Goal: Transaction & Acquisition: Book appointment/travel/reservation

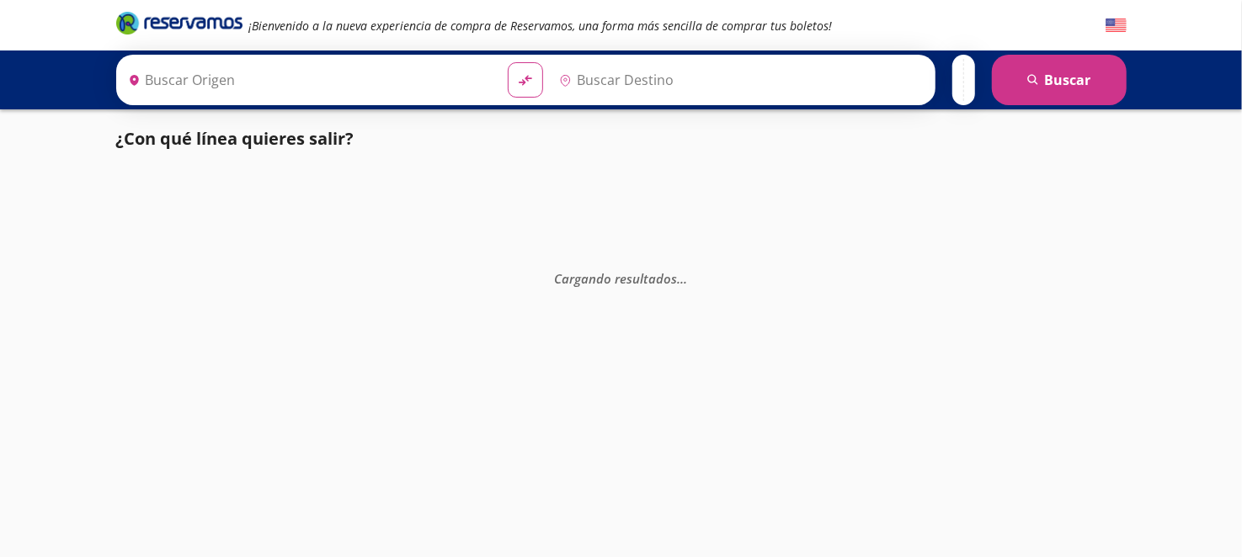
type input "[GEOGRAPHIC_DATA], [GEOGRAPHIC_DATA]"
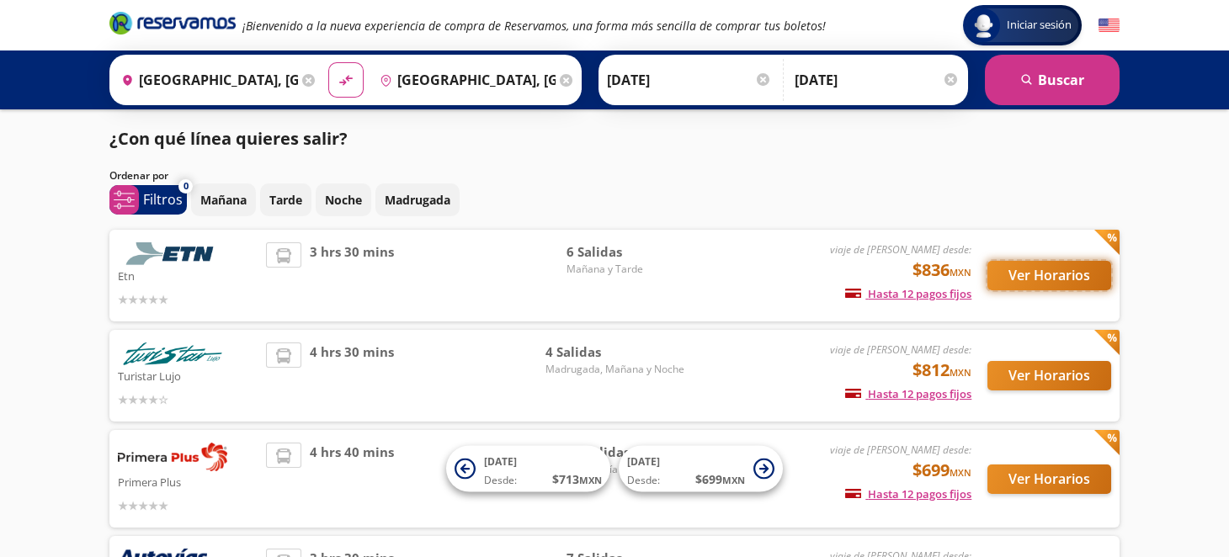
click at [1028, 263] on button "Ver Horarios" at bounding box center [1050, 275] width 124 height 29
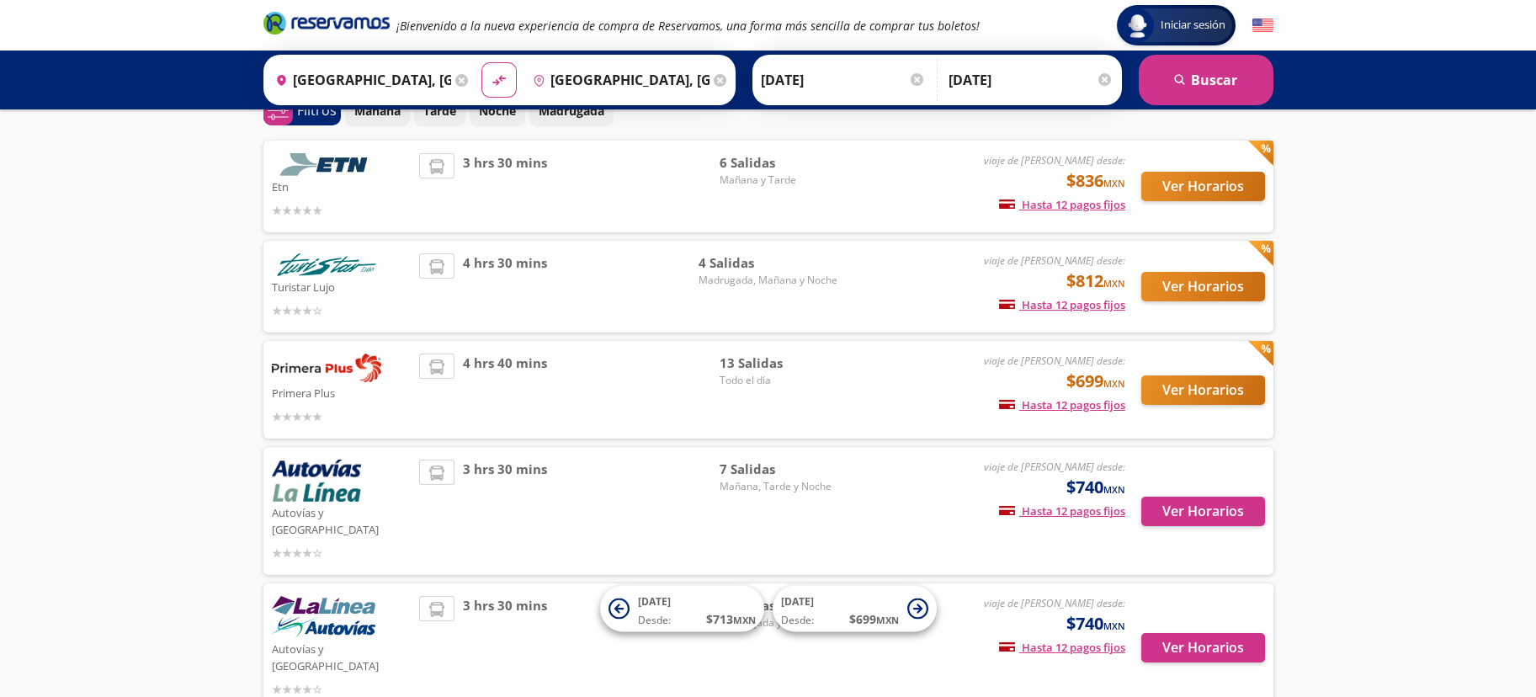
scroll to position [164, 0]
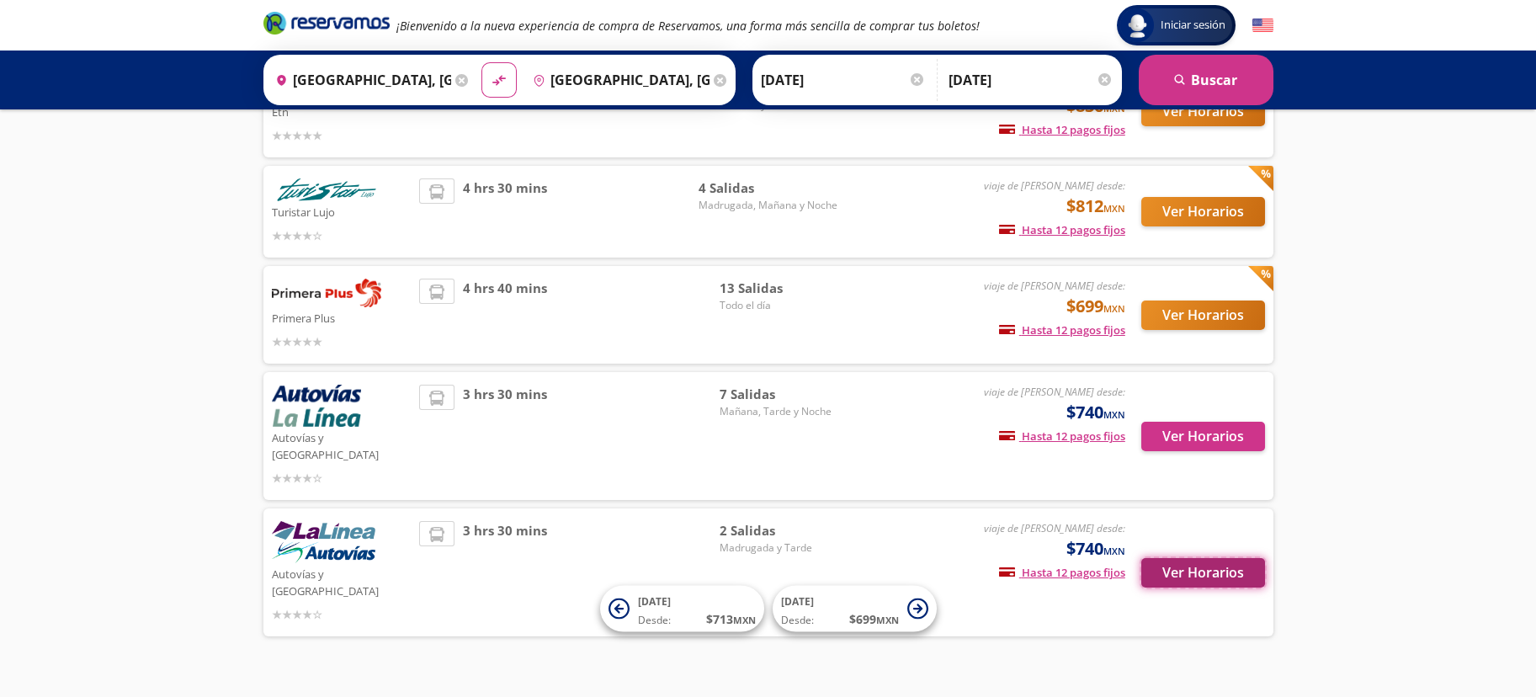
click at [1186, 556] on button "Ver Horarios" at bounding box center [1204, 572] width 124 height 29
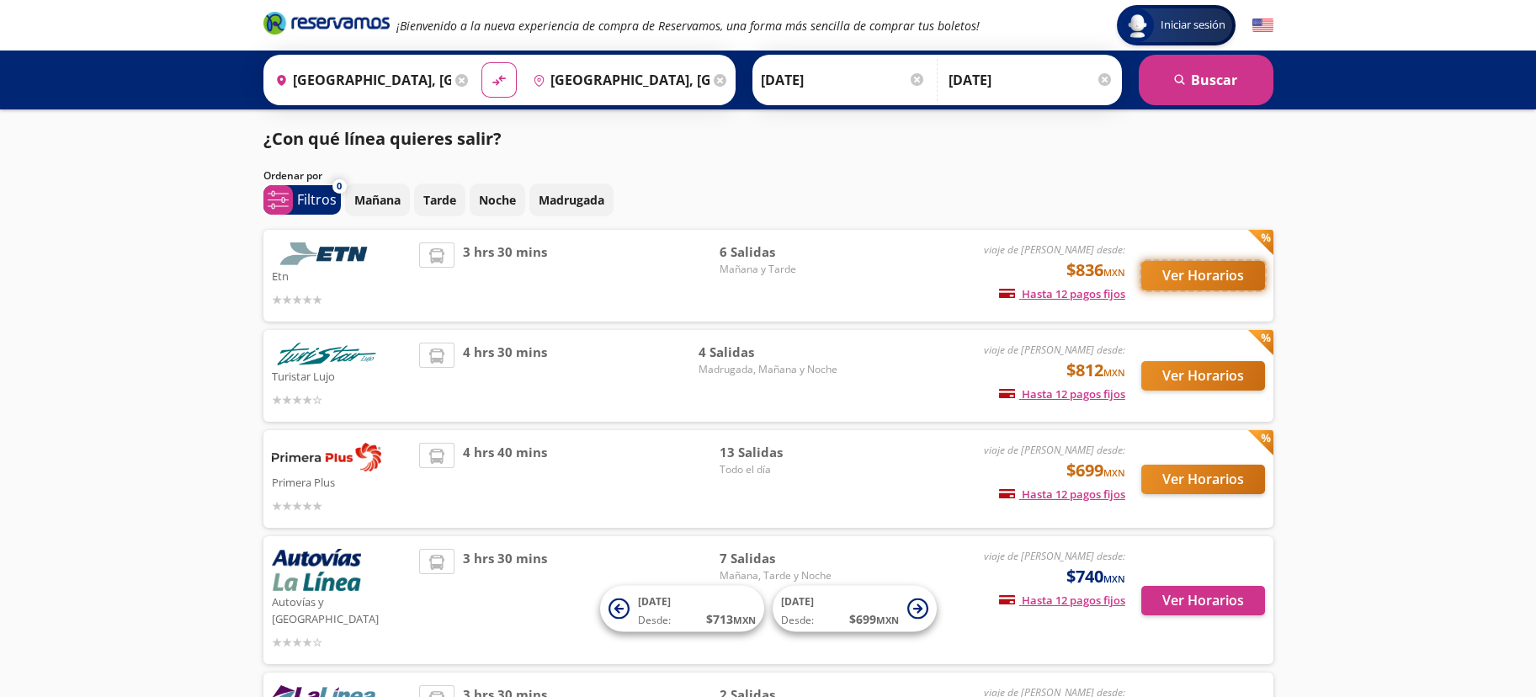
click at [1202, 280] on button "Ver Horarios" at bounding box center [1204, 275] width 124 height 29
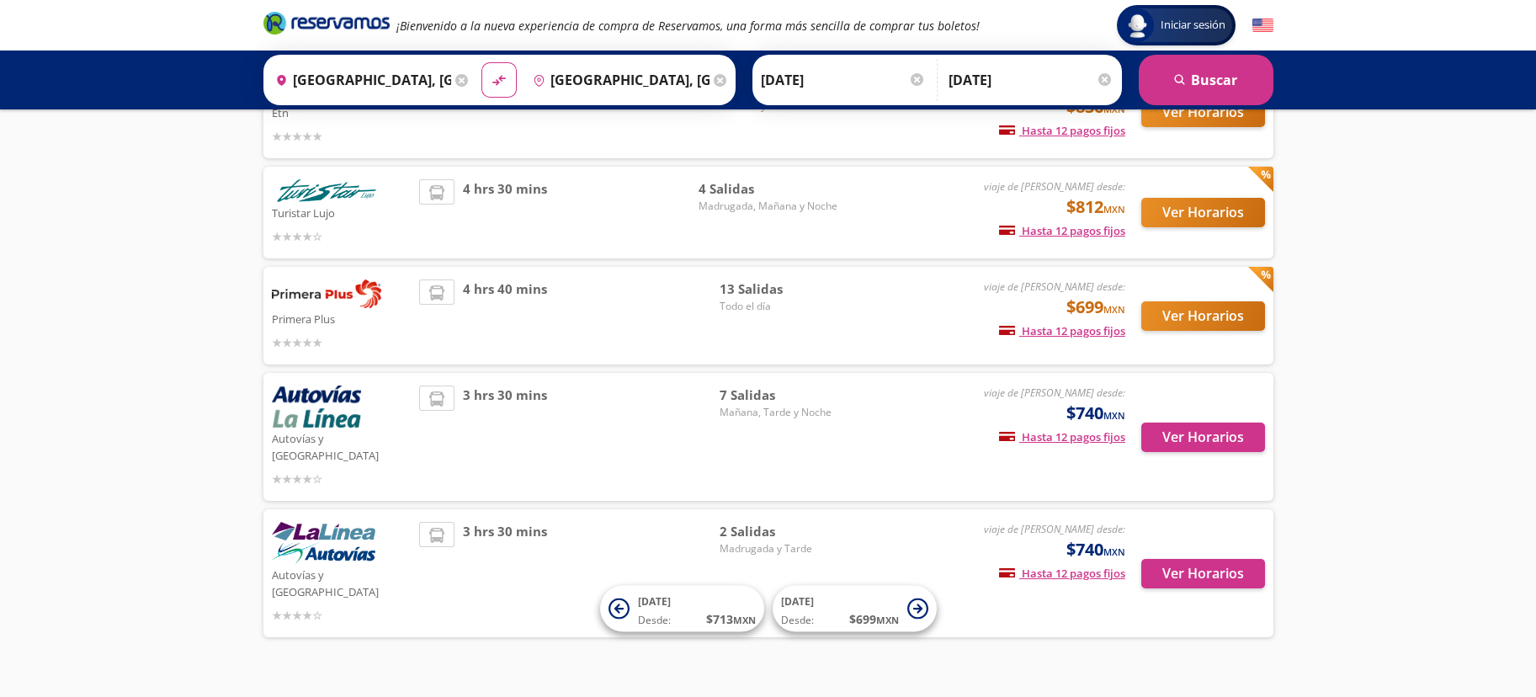
scroll to position [164, 0]
click at [1207, 432] on button "Ver Horarios" at bounding box center [1204, 436] width 124 height 29
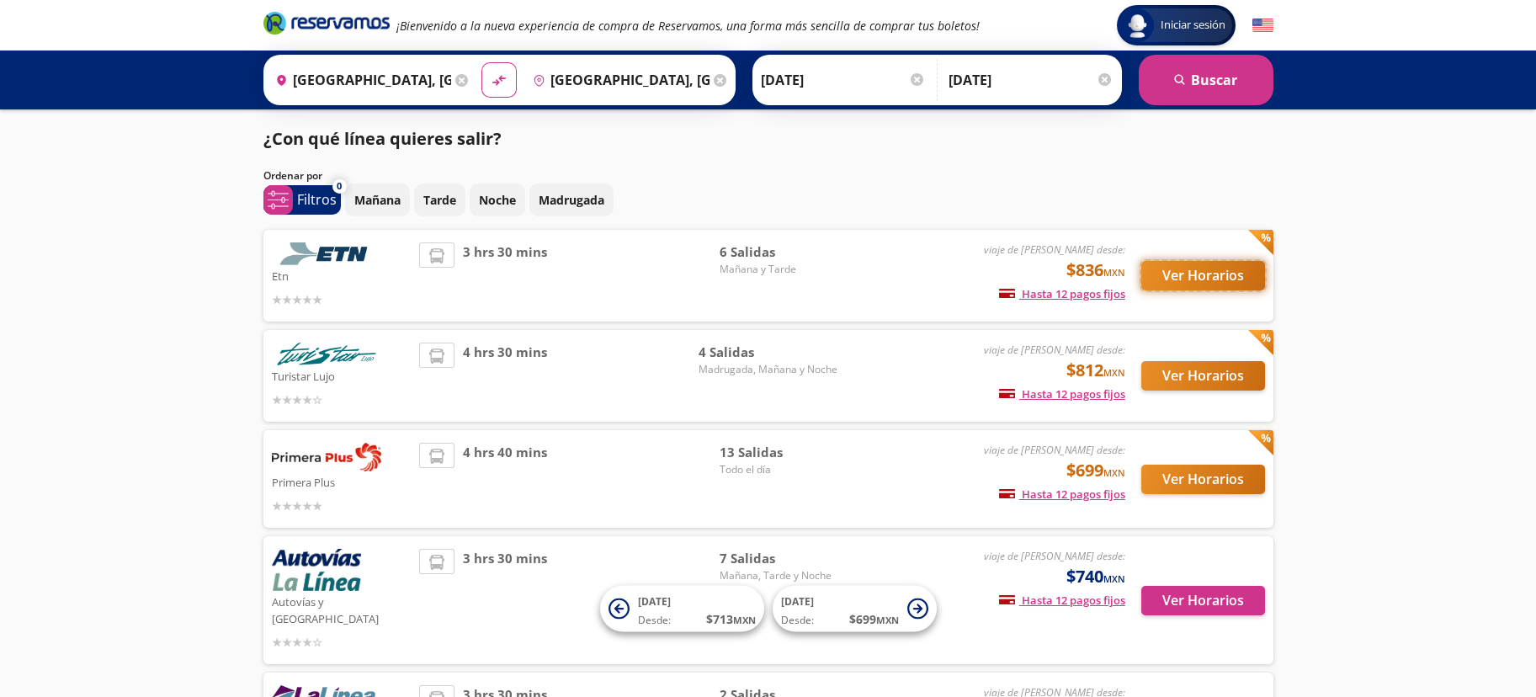
click at [1185, 271] on button "Ver Horarios" at bounding box center [1204, 275] width 124 height 29
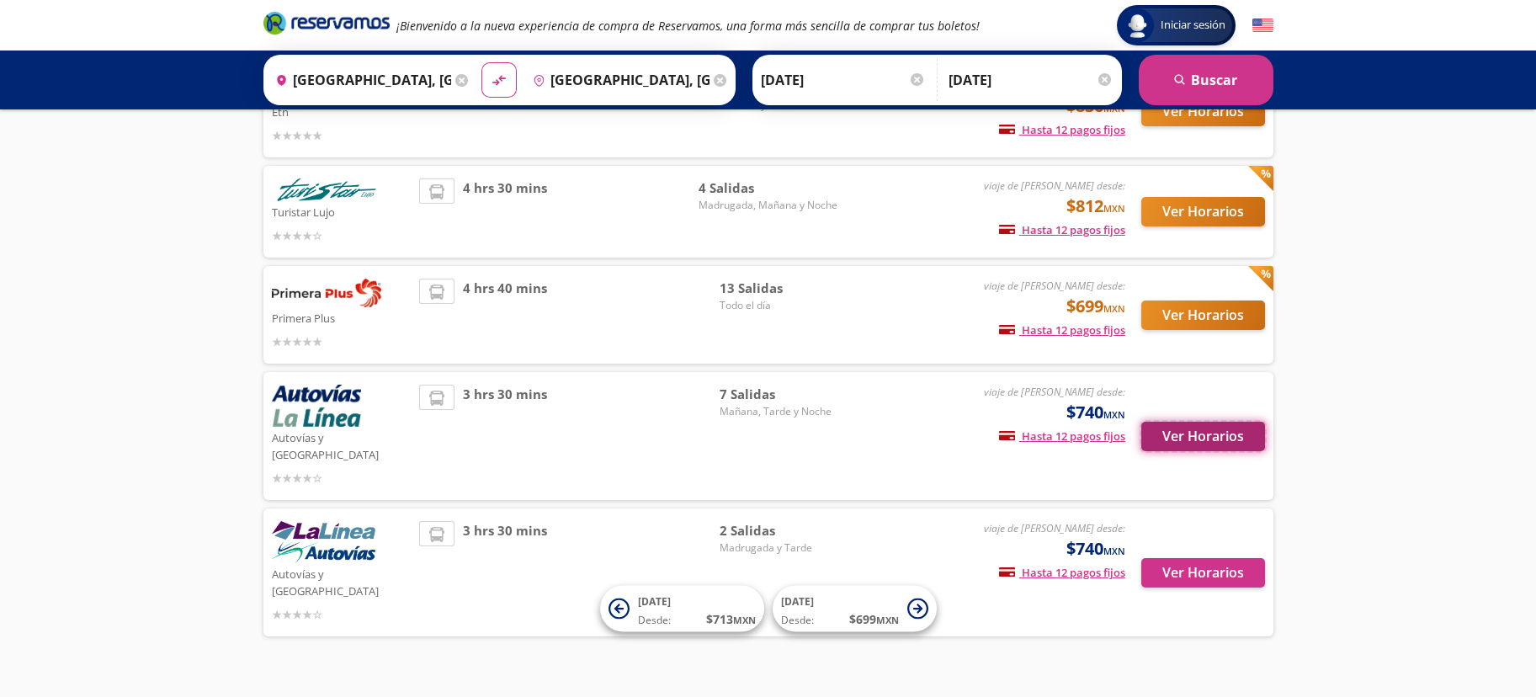
click at [1191, 428] on button "Ver Horarios" at bounding box center [1204, 436] width 124 height 29
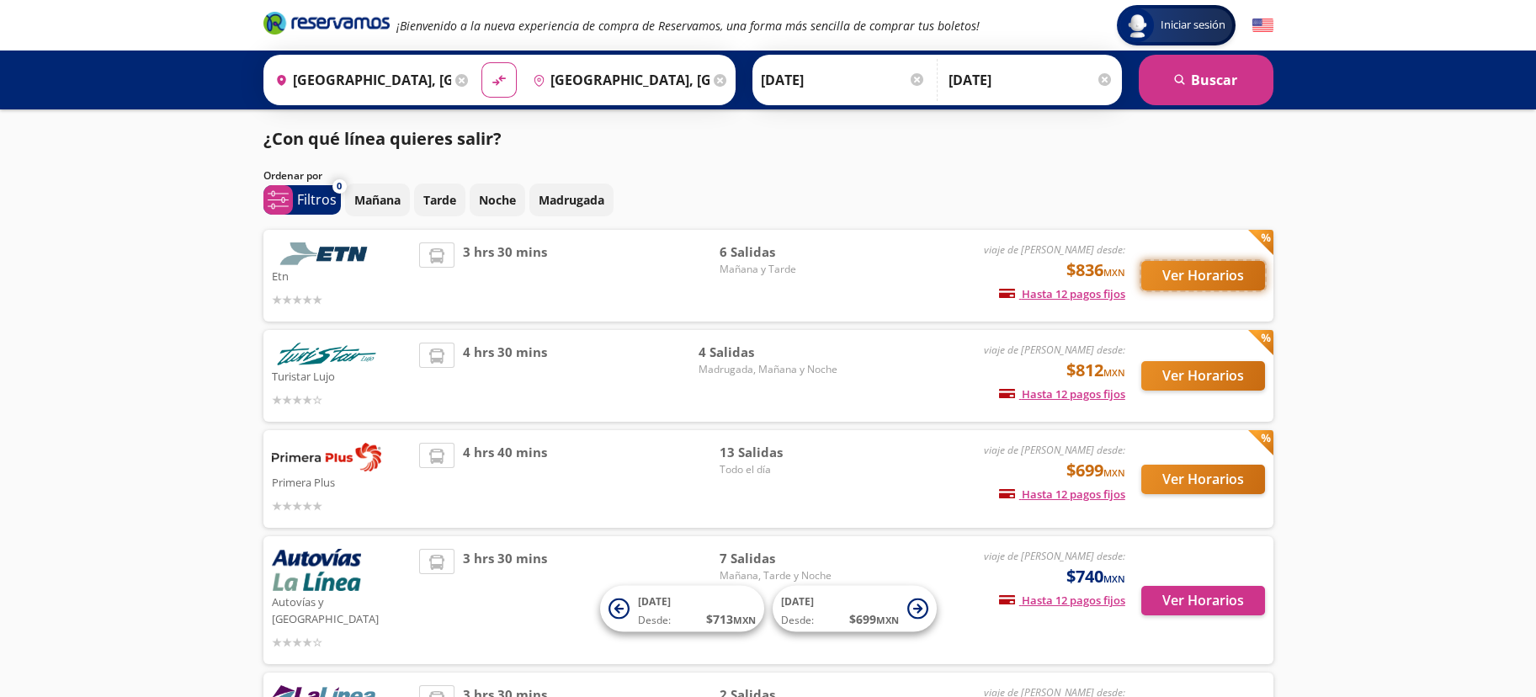
click at [1212, 271] on button "Ver Horarios" at bounding box center [1204, 275] width 124 height 29
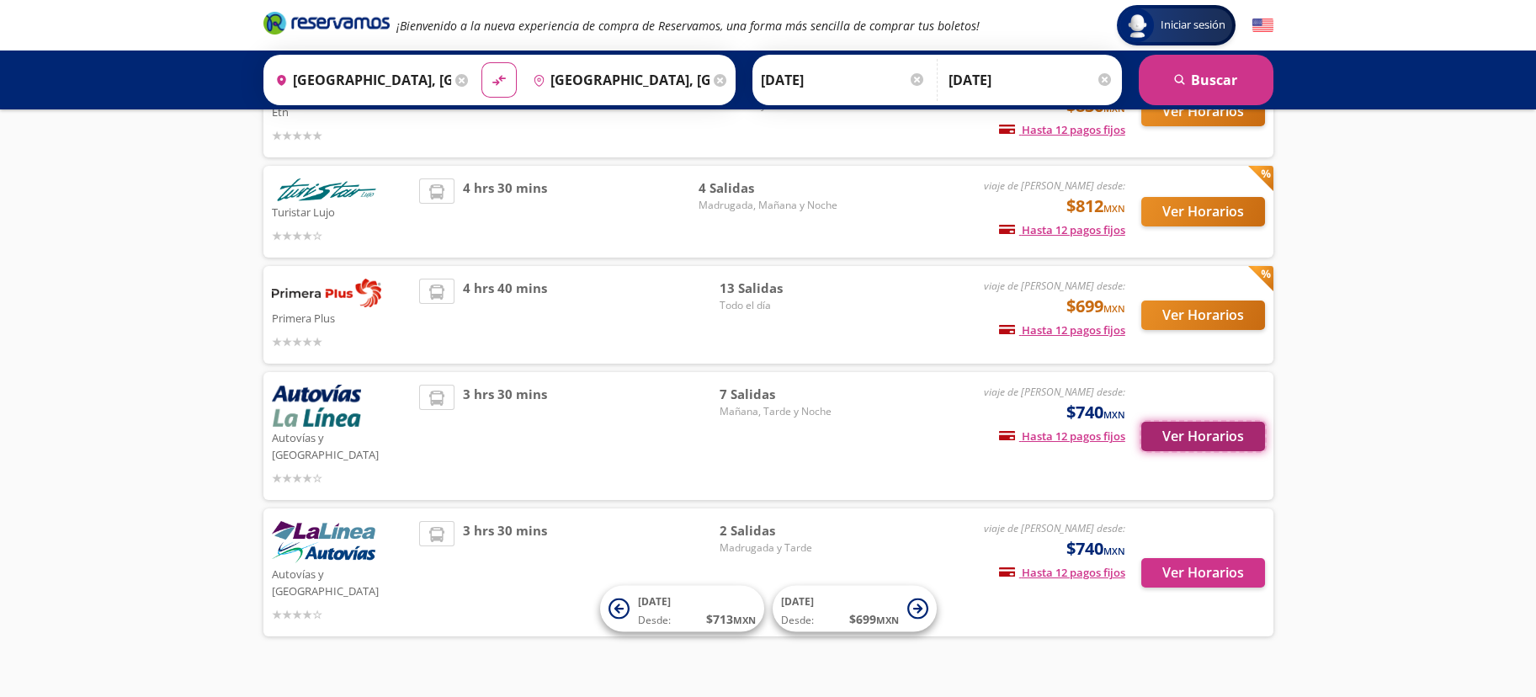
click at [1211, 435] on button "Ver Horarios" at bounding box center [1204, 436] width 124 height 29
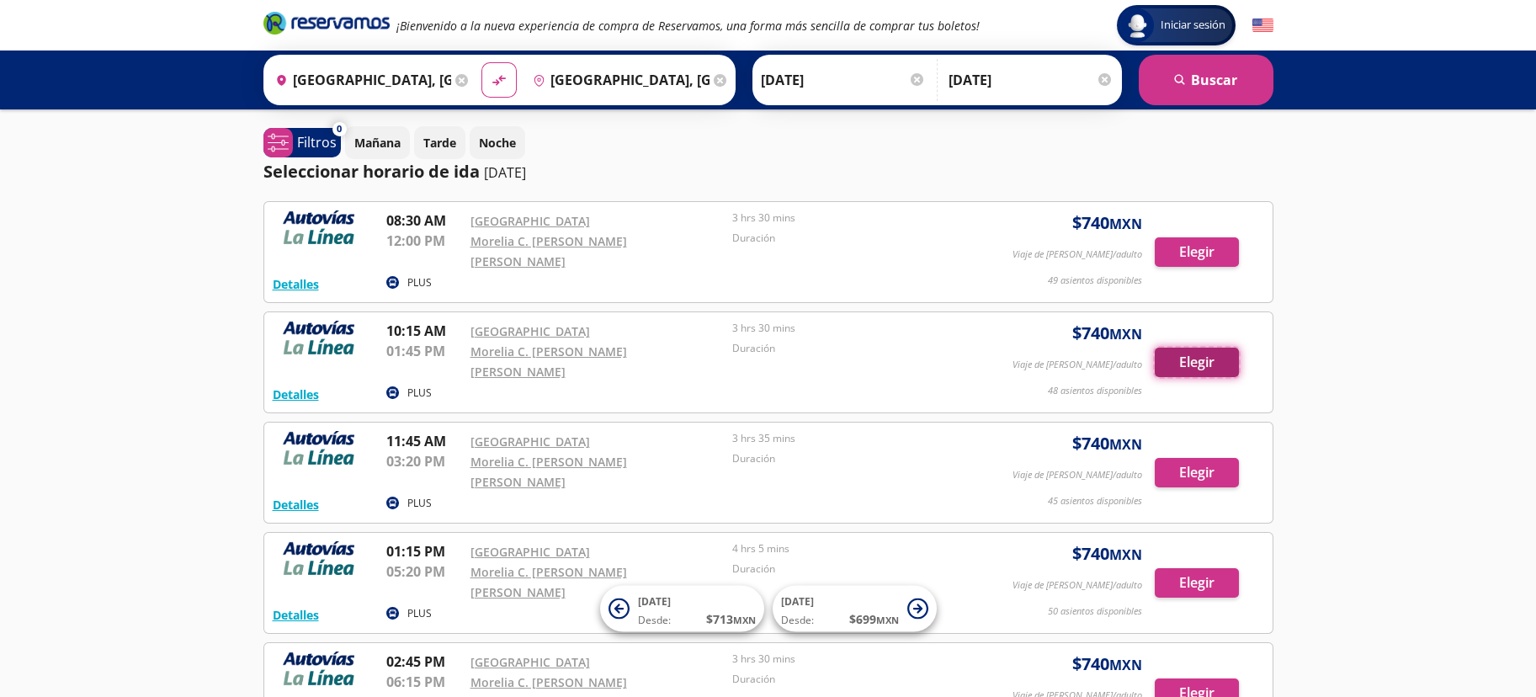
click at [1190, 348] on button "Elegir" at bounding box center [1197, 362] width 84 height 29
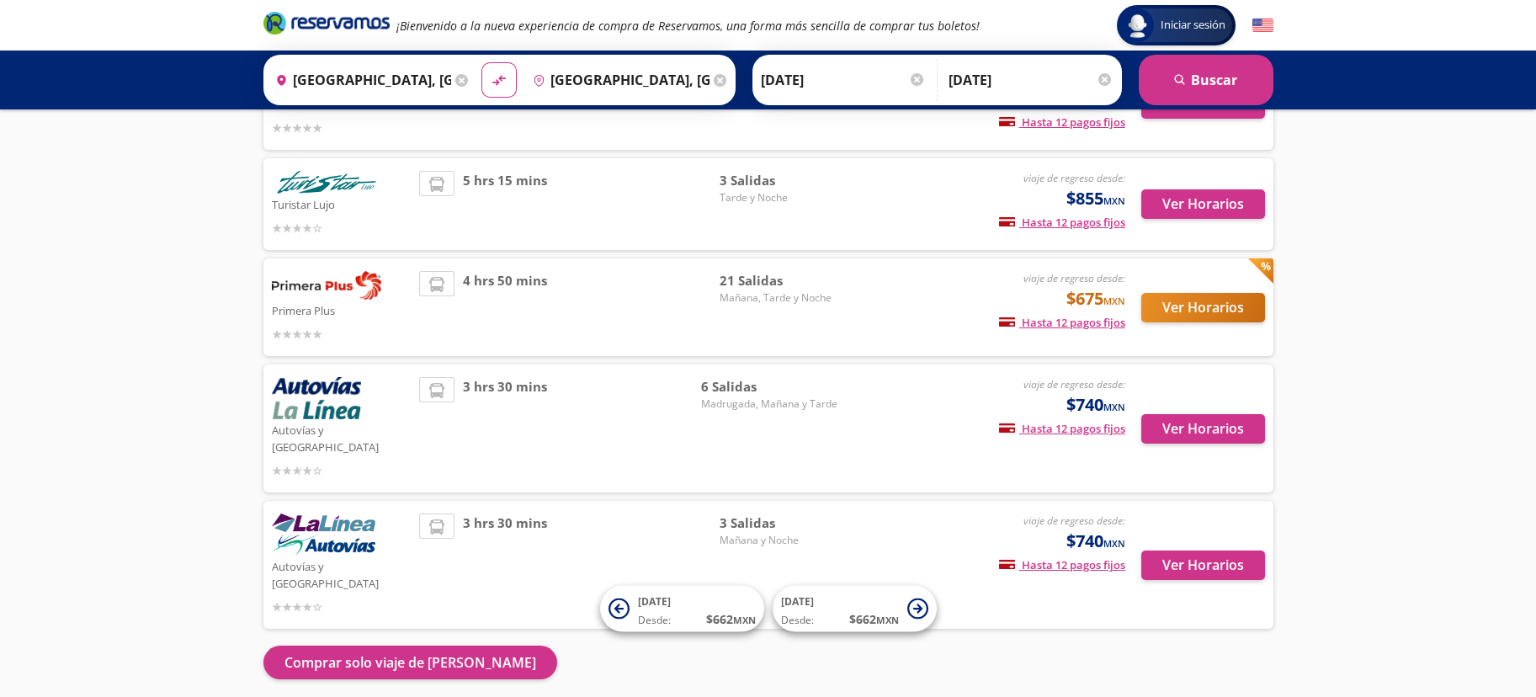
scroll to position [206, 0]
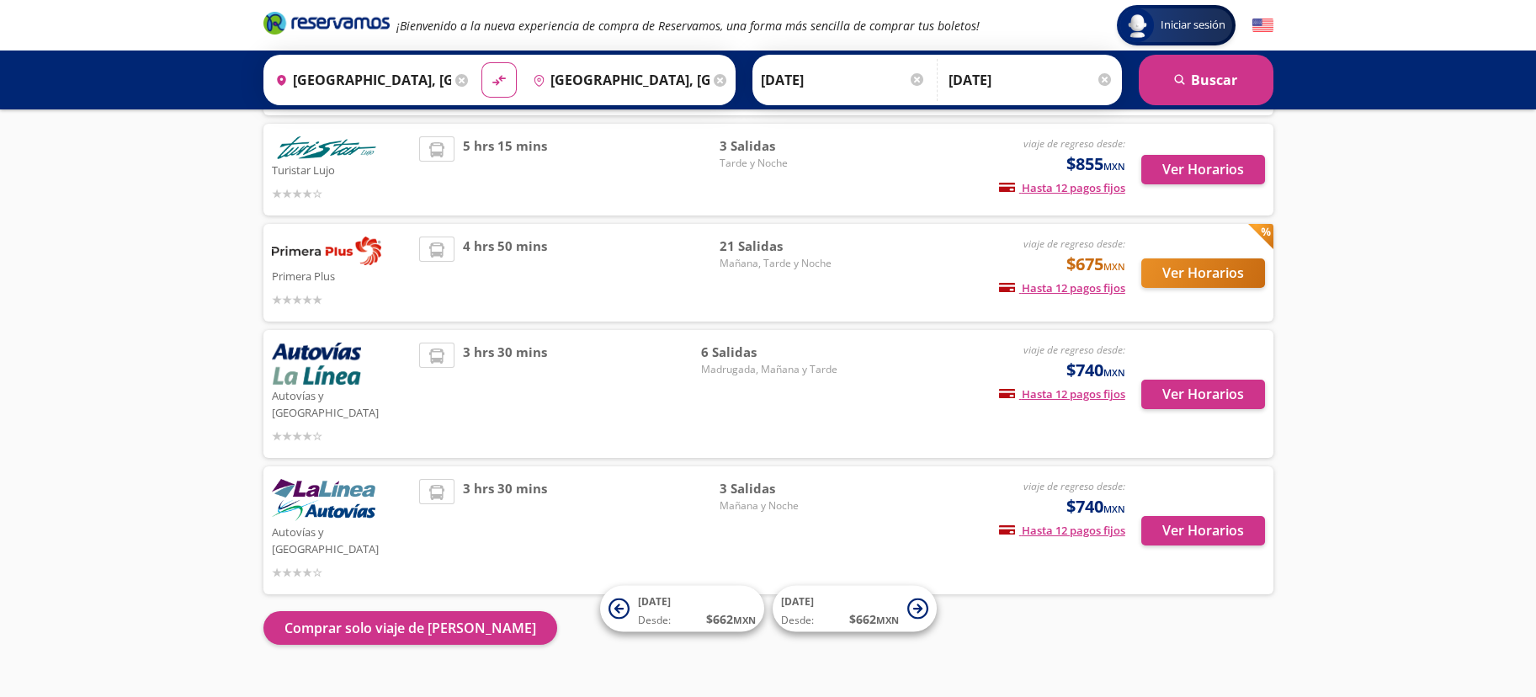
click at [19, 481] on div "Iniciar sesión Iniciar sesión ¡Bienvenido a la nueva experiencia de compra de R…" at bounding box center [768, 261] width 1536 height 935
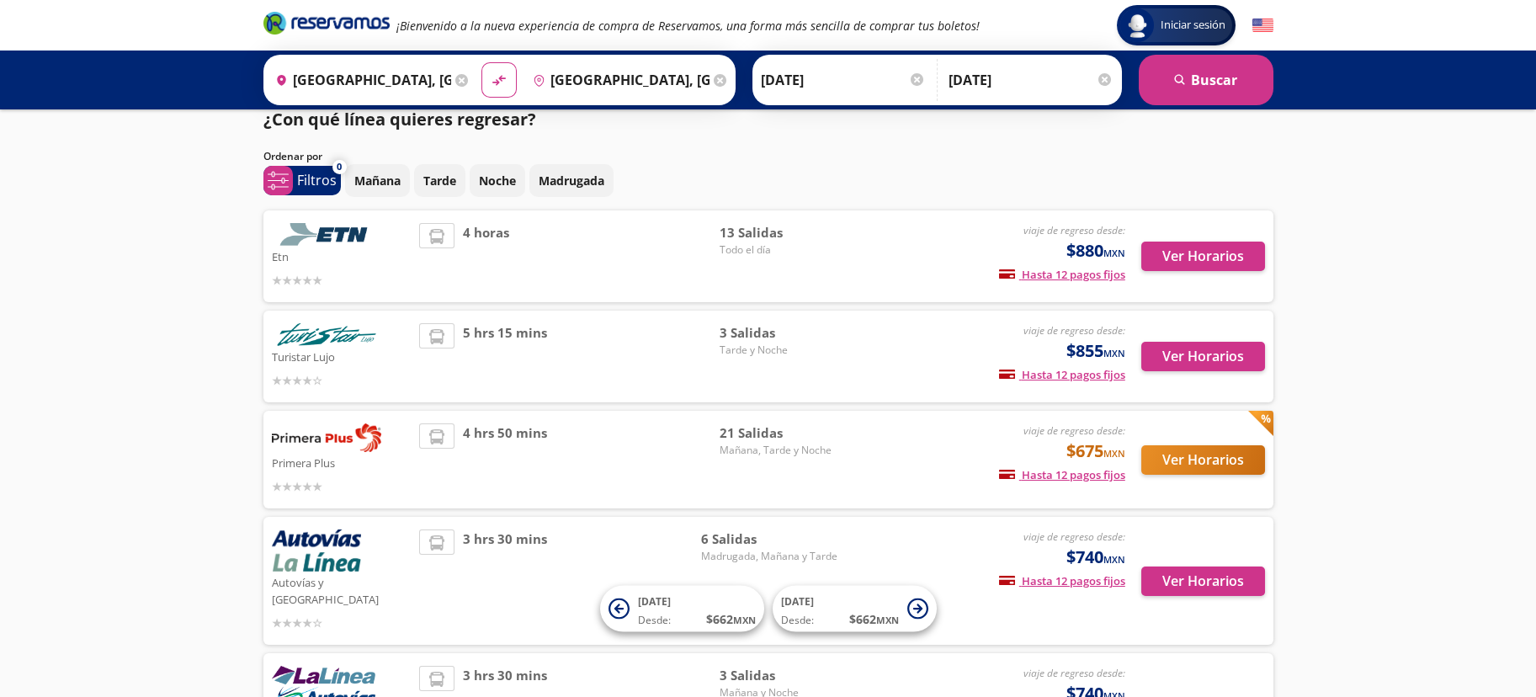
scroll to position [0, 0]
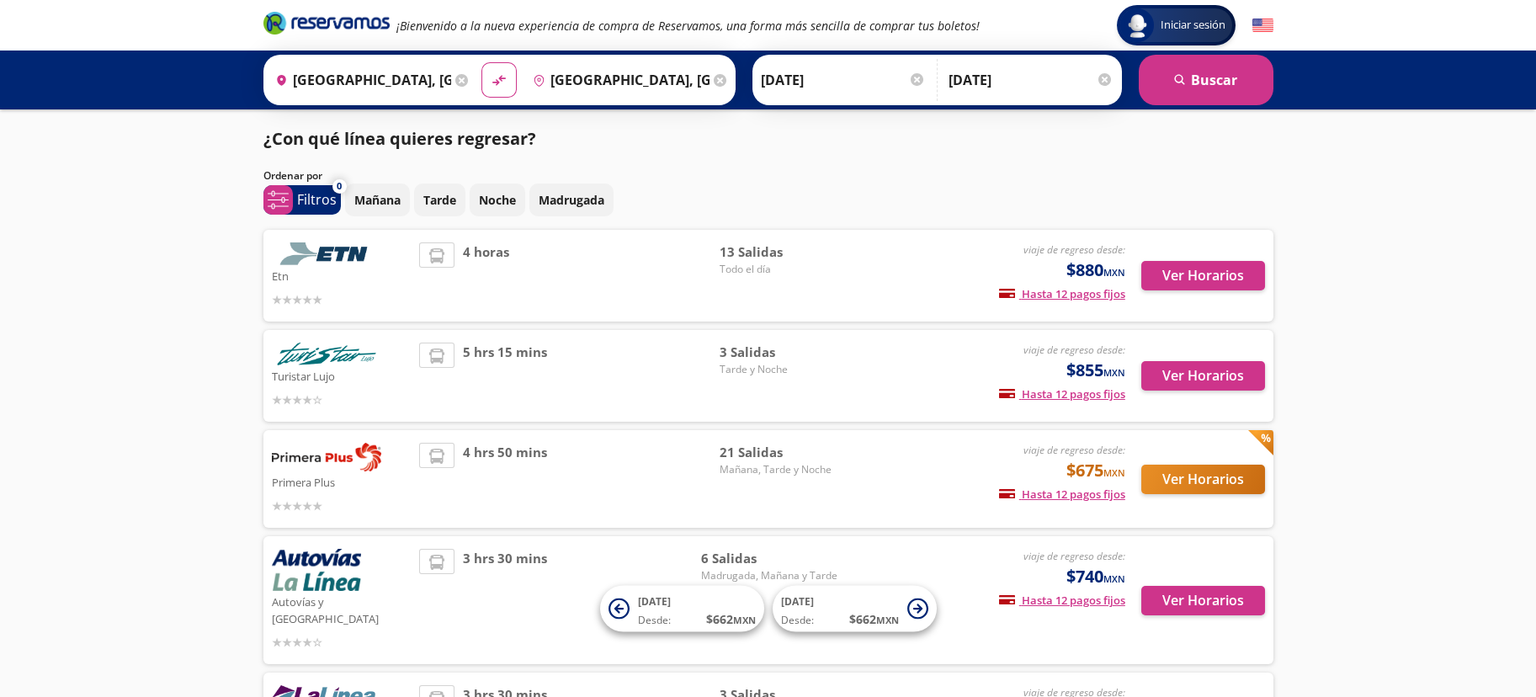
click at [1241, 359] on div "Iniciar sesión Iniciar sesión ¡Bienvenido a la nueva experiencia de compra de R…" at bounding box center [768, 467] width 1536 height 935
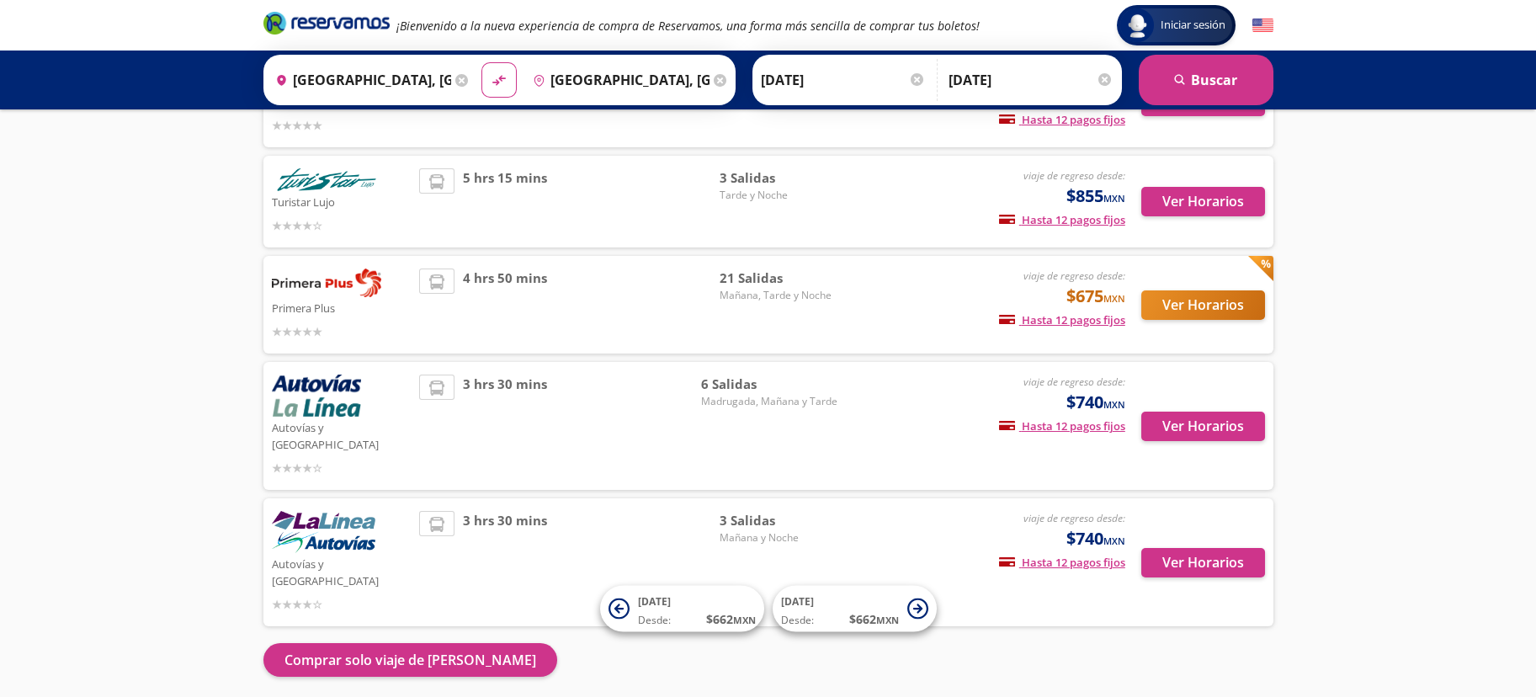
scroll to position [206, 0]
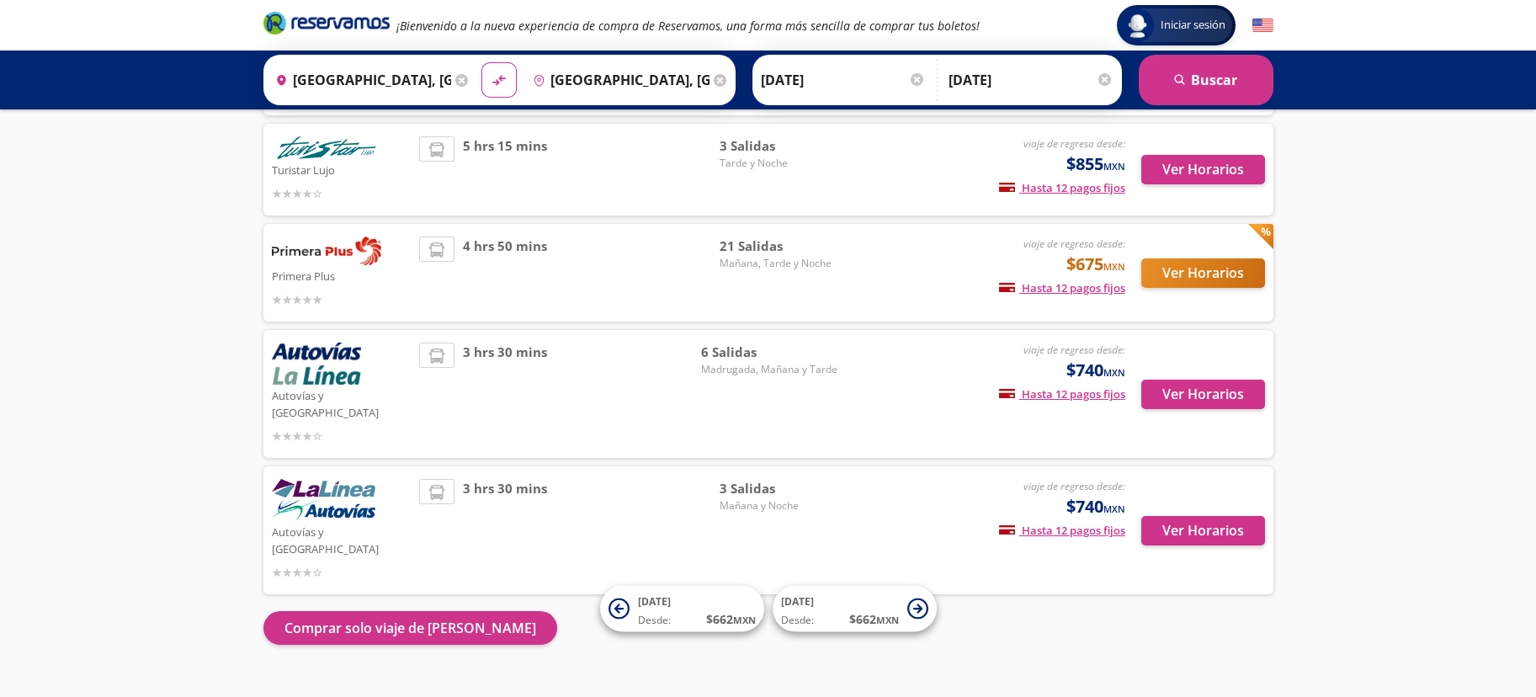
click at [165, 362] on div "Iniciar sesión Iniciar sesión ¡Bienvenido a la nueva experiencia de compra de R…" at bounding box center [768, 261] width 1536 height 935
click at [1196, 384] on button "Ver Horarios" at bounding box center [1204, 394] width 124 height 29
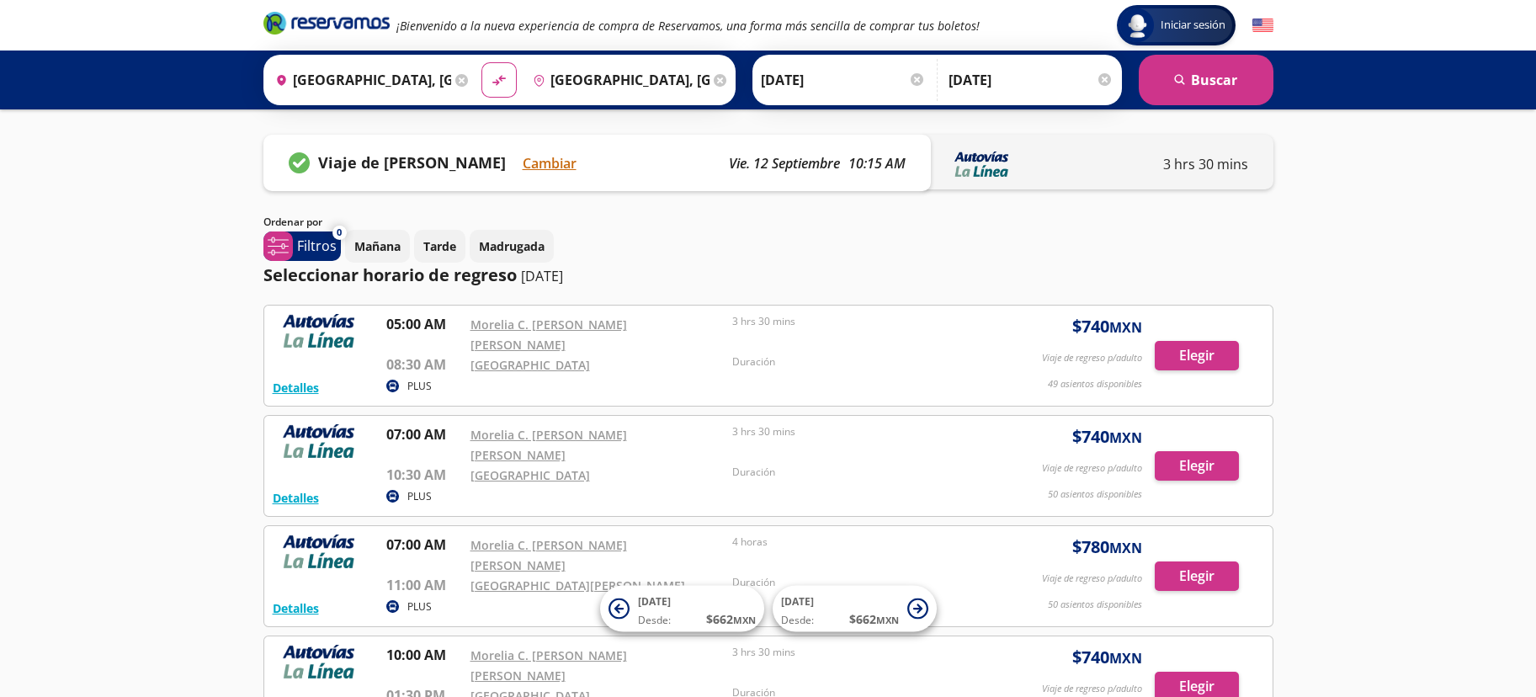
click at [1241, 231] on div "Group 9 Created with Sketch. Iniciar sesión Iniciar sesión ¡Bienvenido a la nue…" at bounding box center [768, 549] width 1536 height 1099
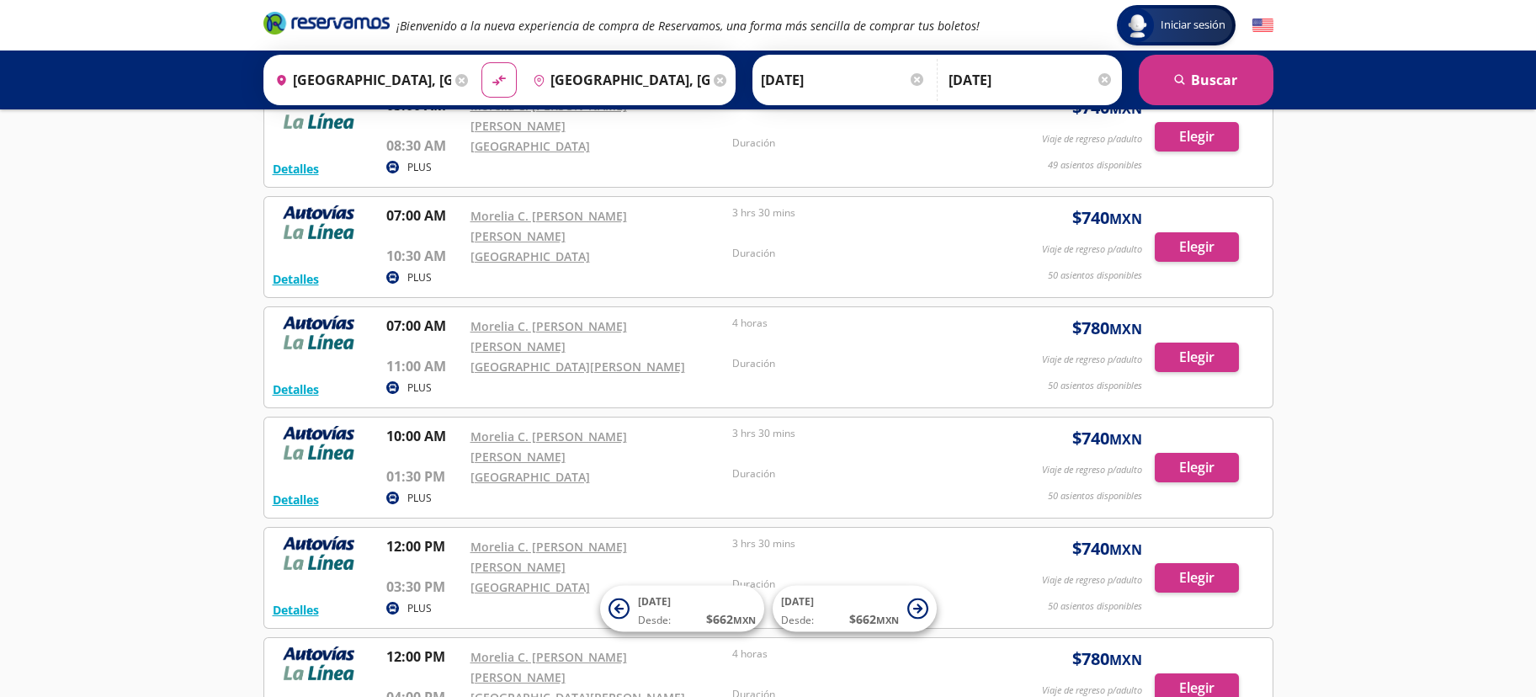
scroll to position [183, 0]
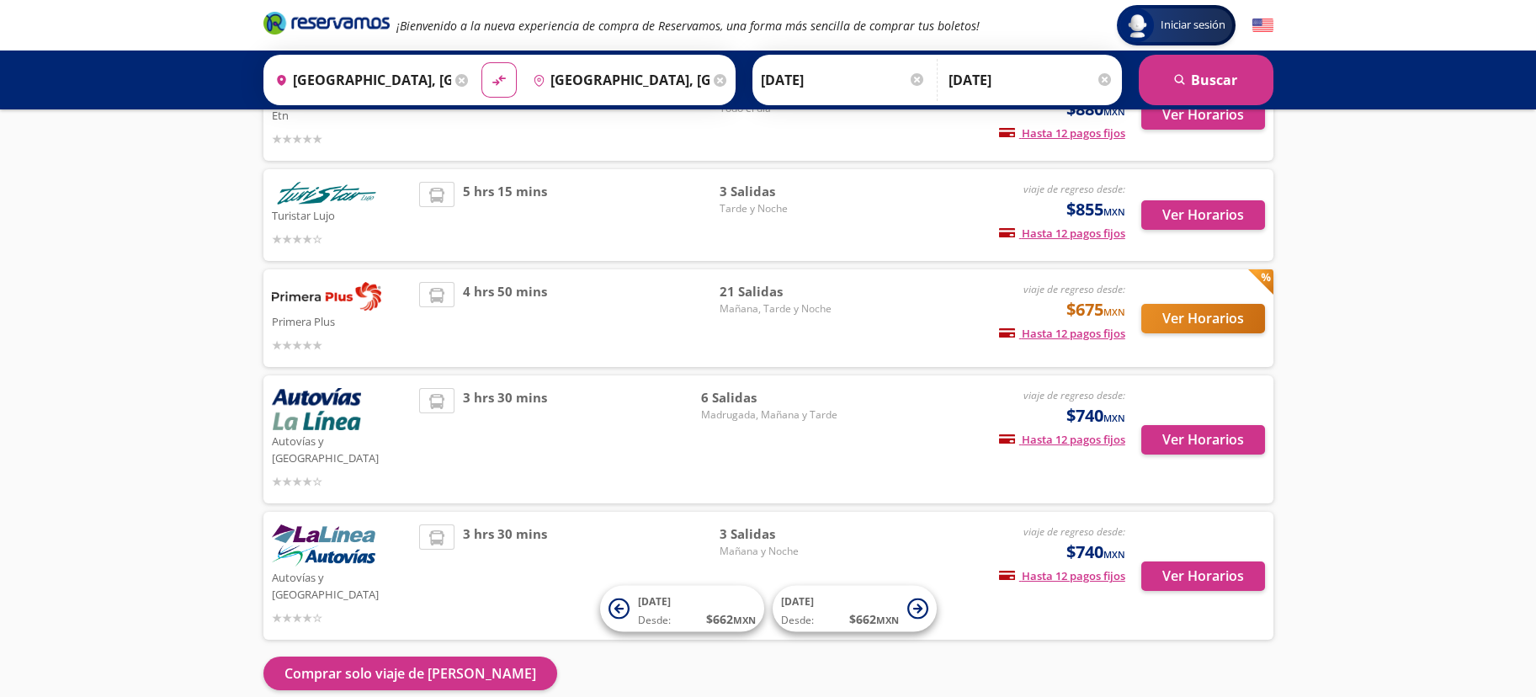
scroll to position [206, 0]
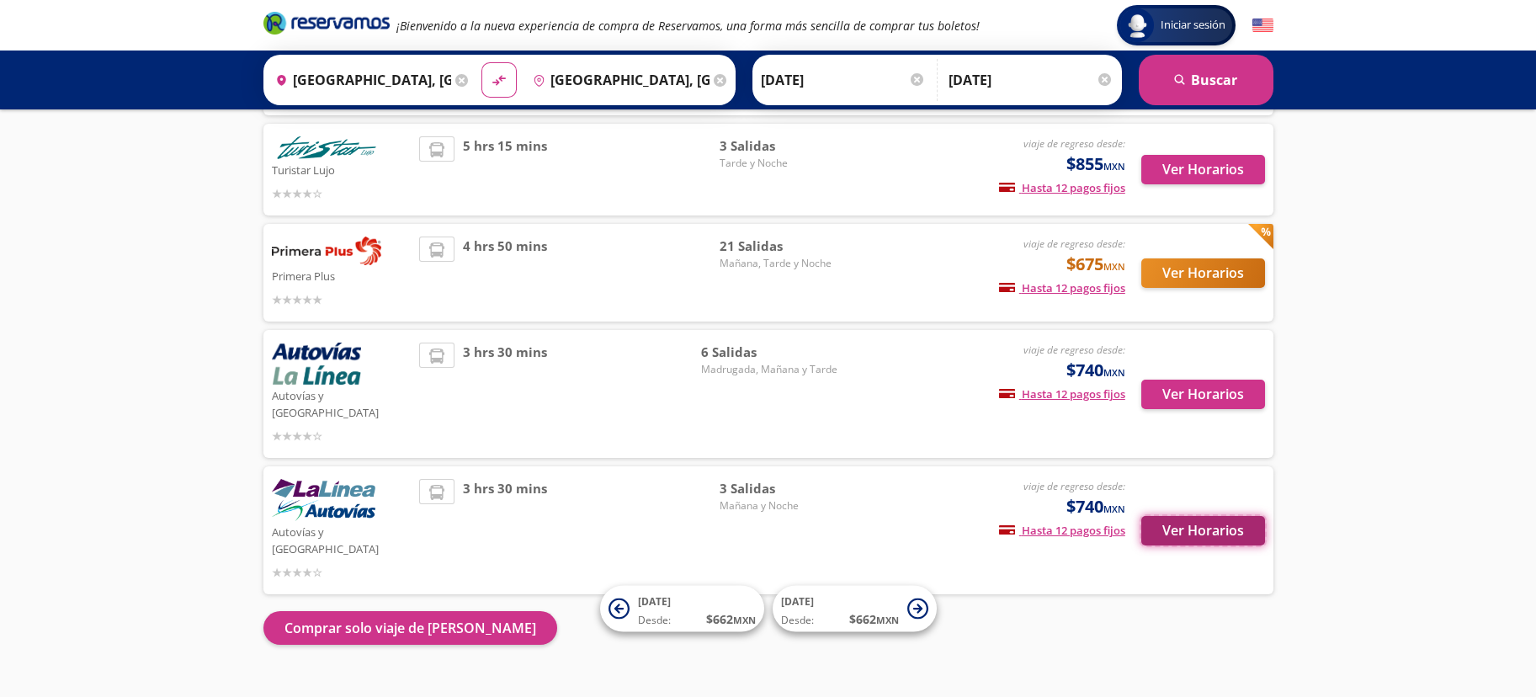
click at [1210, 516] on button "Ver Horarios" at bounding box center [1204, 530] width 124 height 29
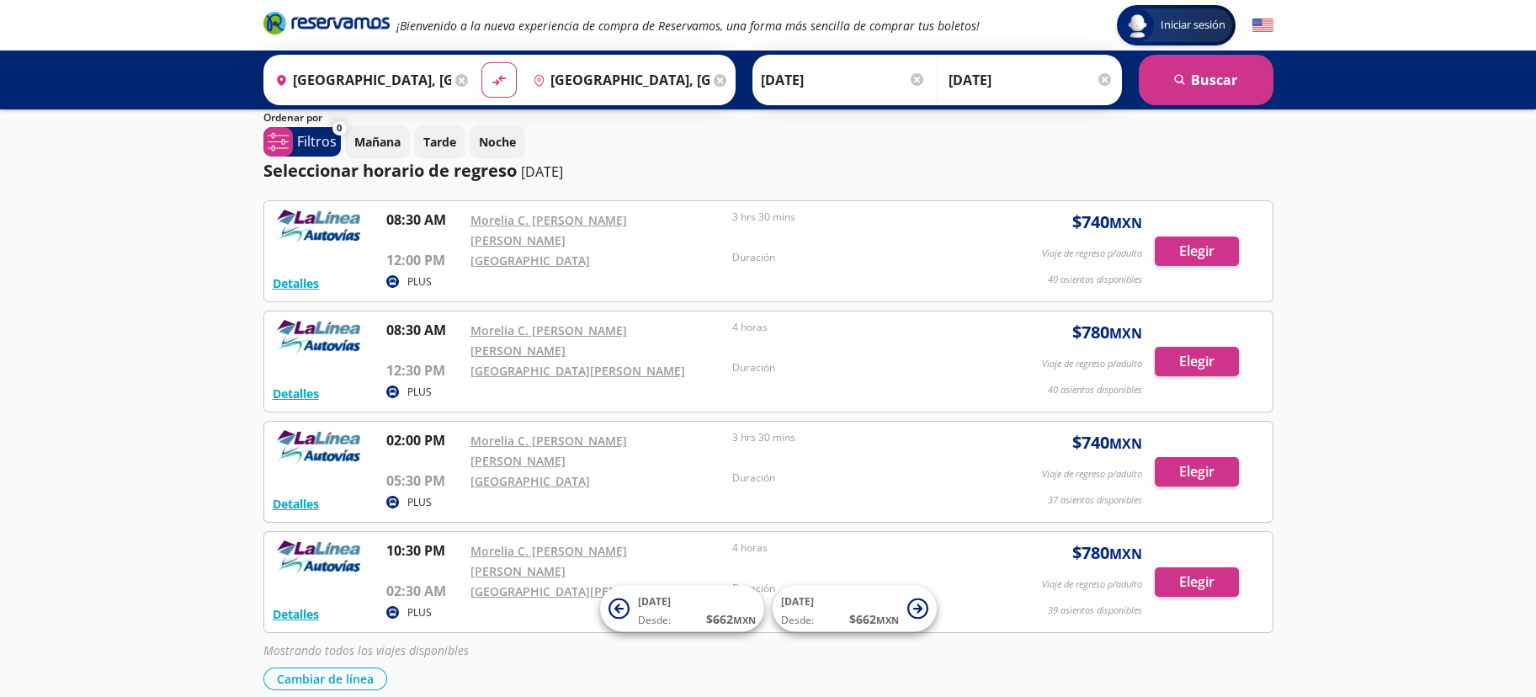
scroll to position [105, 0]
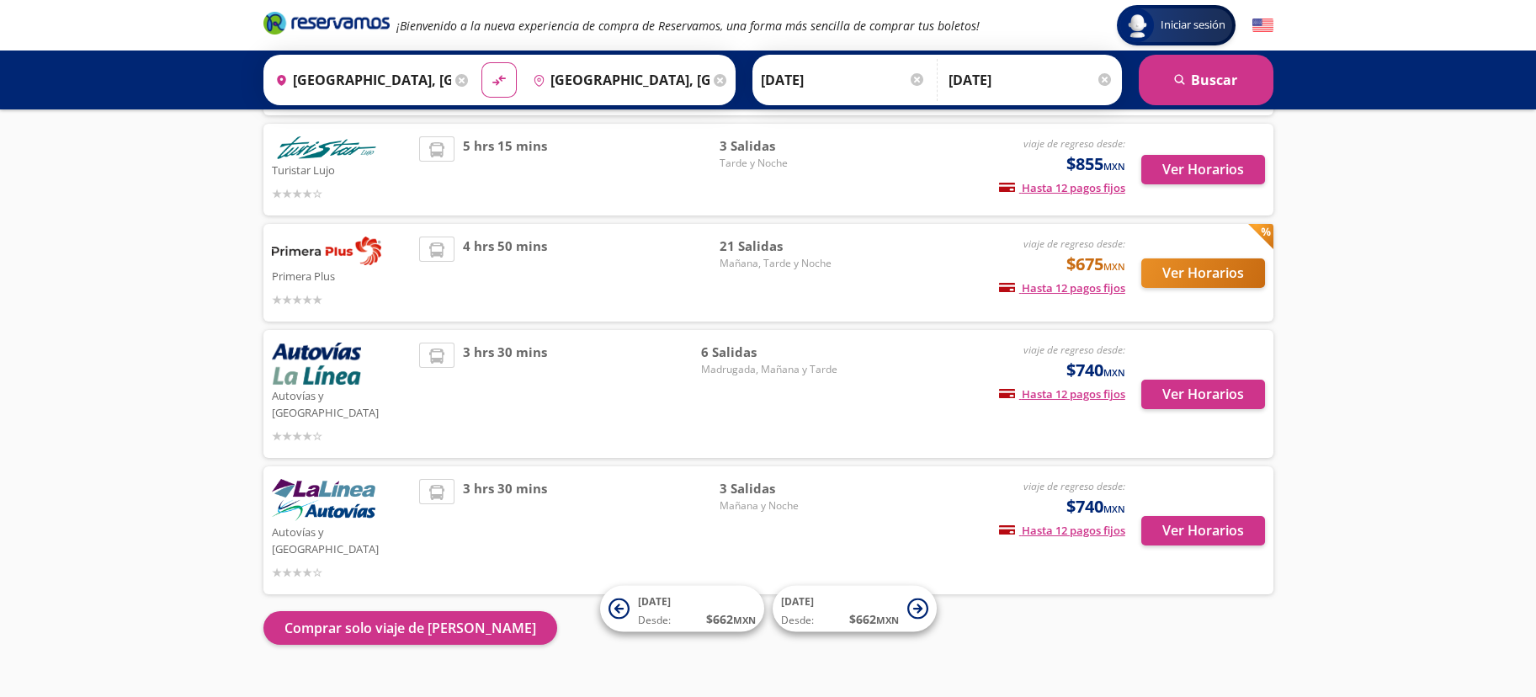
click at [1241, 453] on div "Iniciar sesión Iniciar sesión ¡Bienvenido a la nueva experiencia de compra de R…" at bounding box center [768, 261] width 1536 height 935
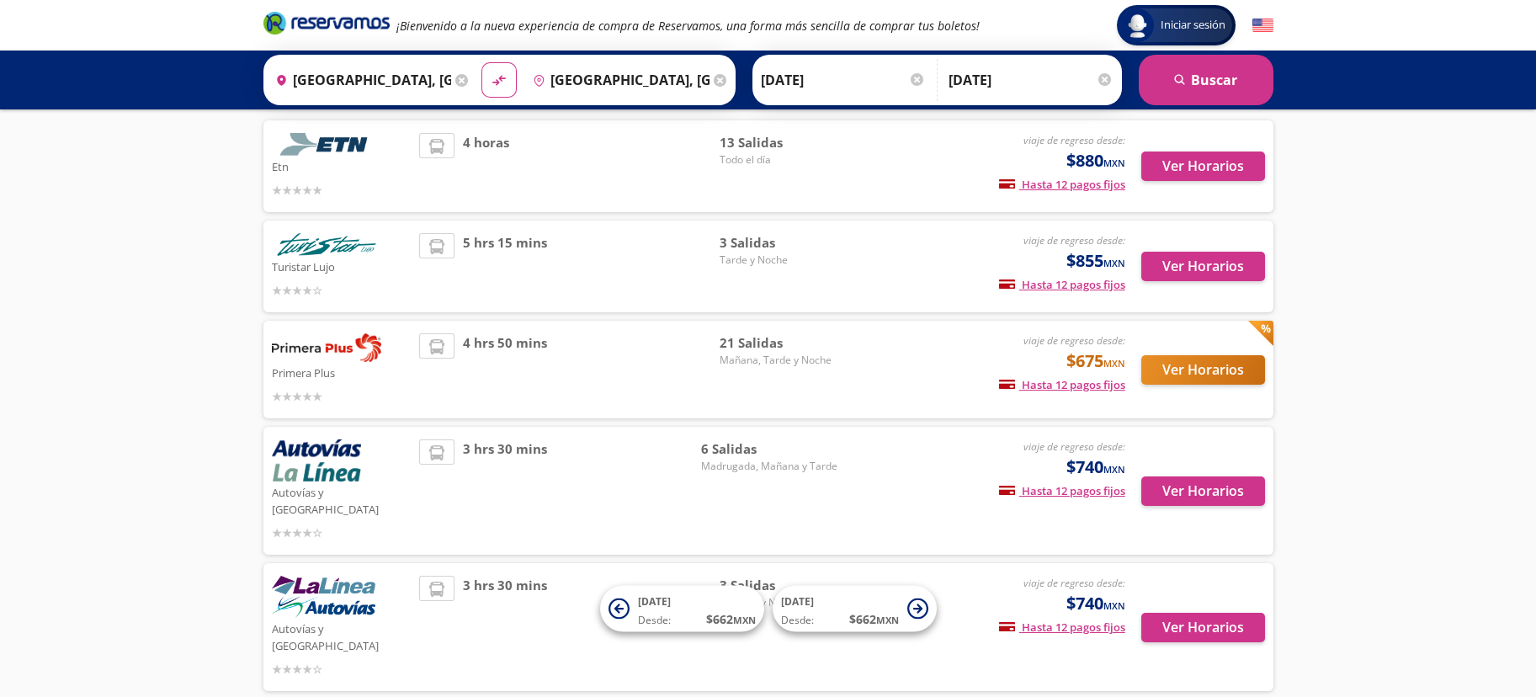
scroll to position [0, 0]
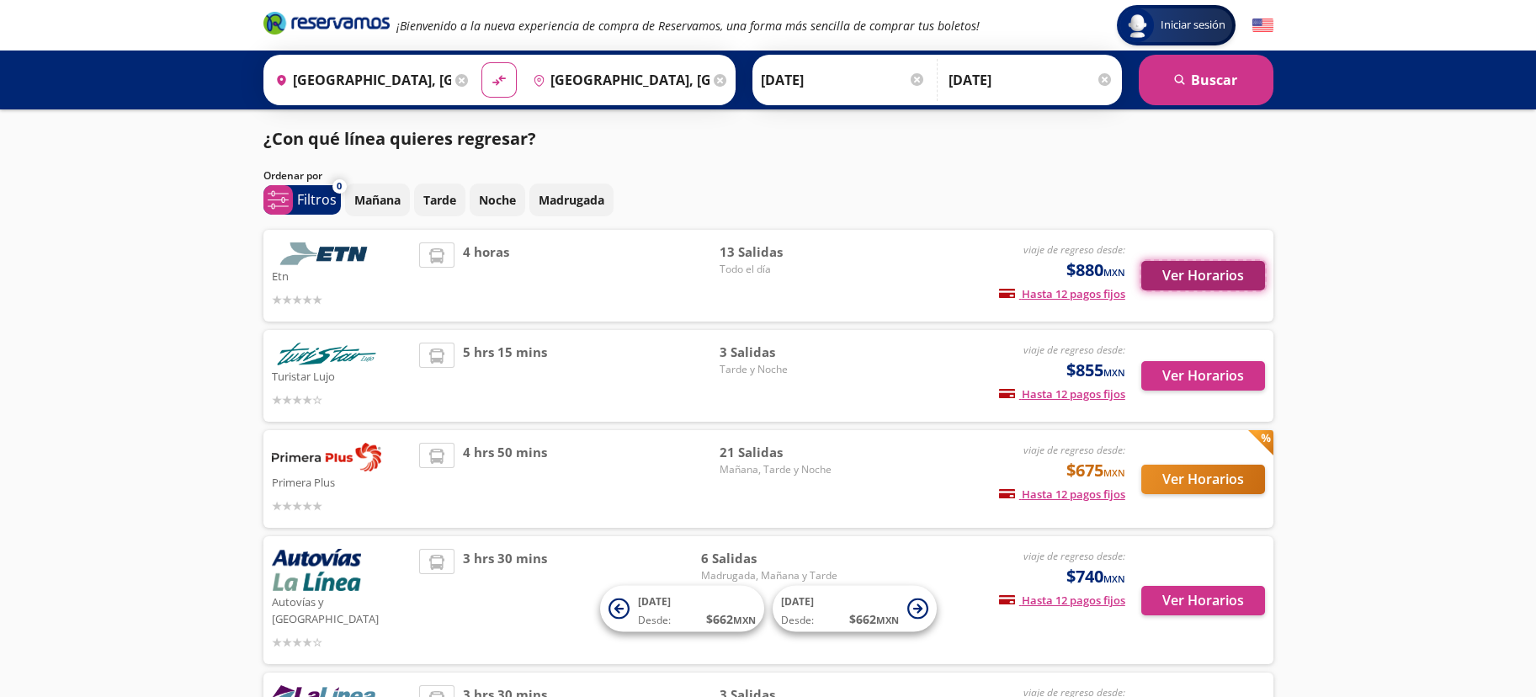
click at [1217, 279] on button "Ver Horarios" at bounding box center [1204, 275] width 124 height 29
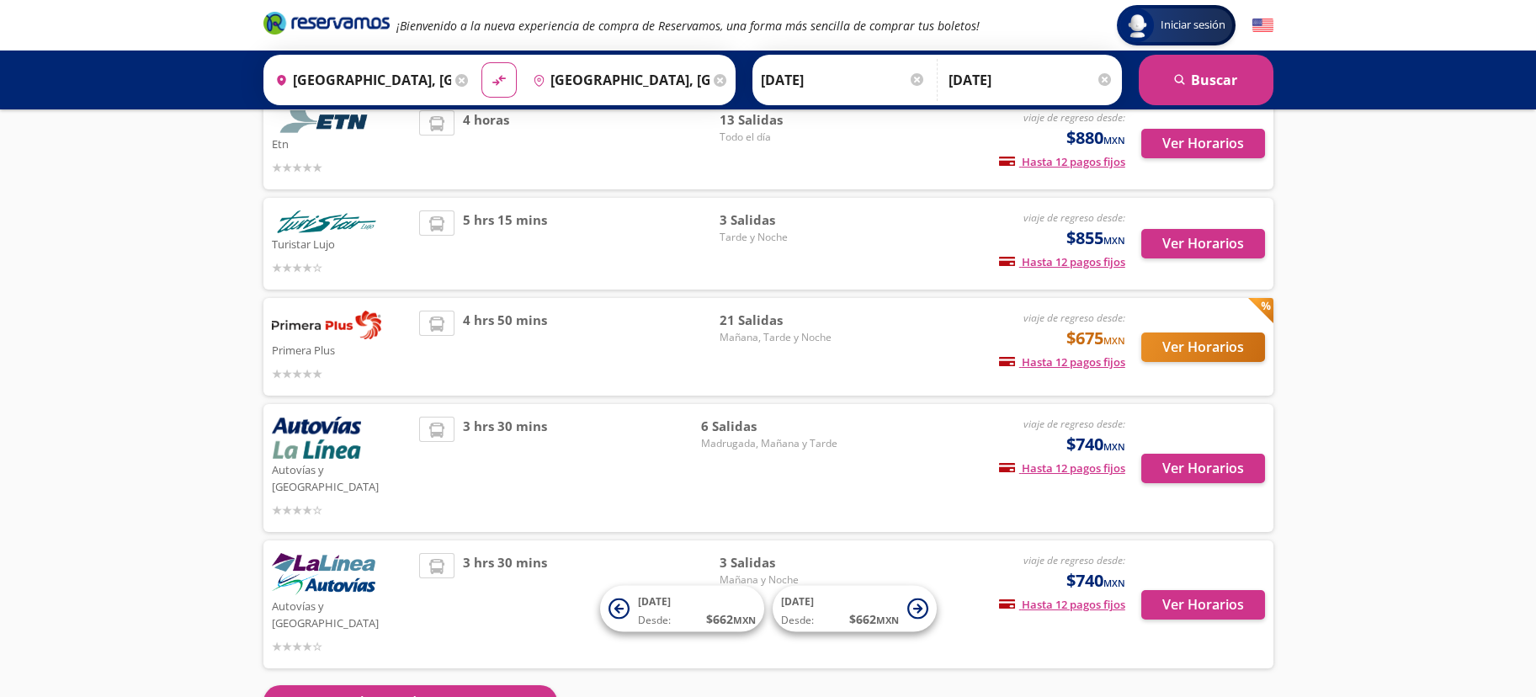
scroll to position [206, 0]
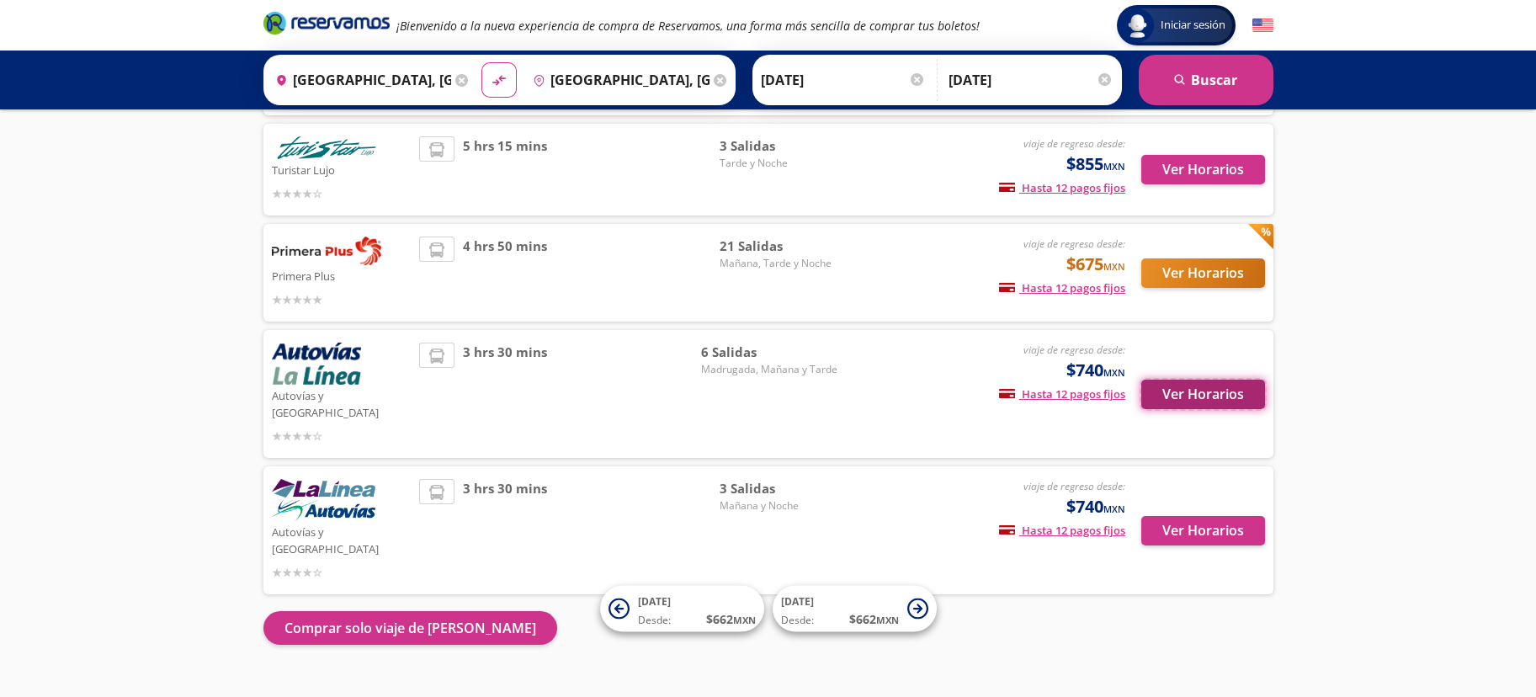
click at [1228, 381] on button "Ver Horarios" at bounding box center [1204, 394] width 124 height 29
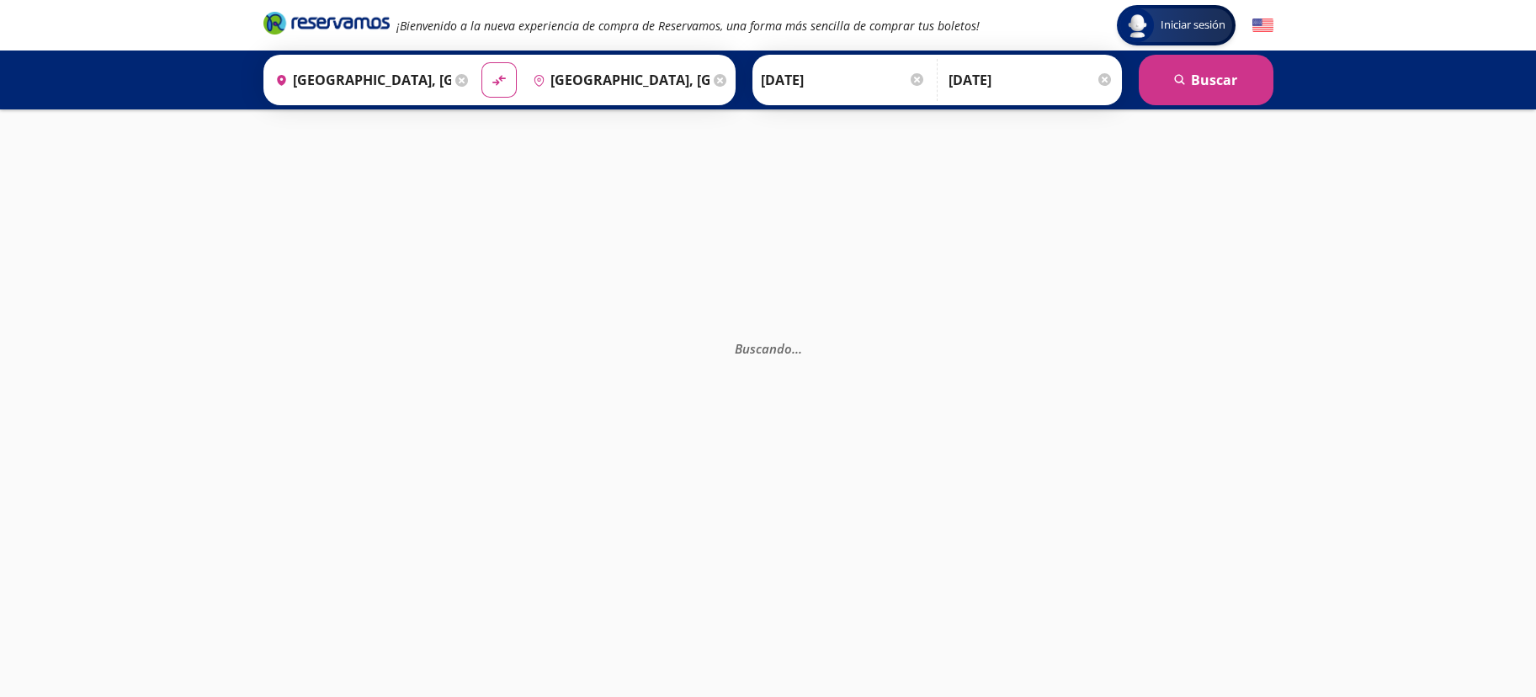
scroll to position [243, 0]
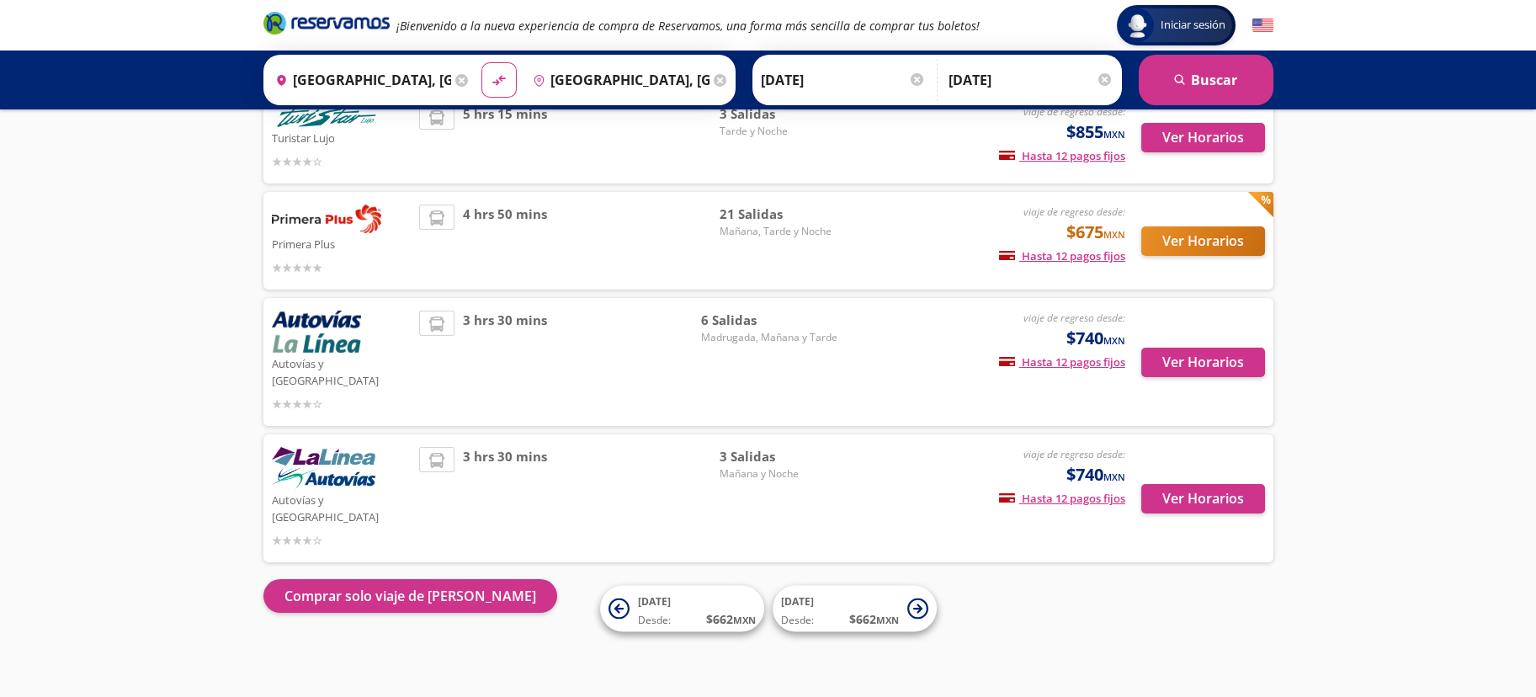
scroll to position [206, 0]
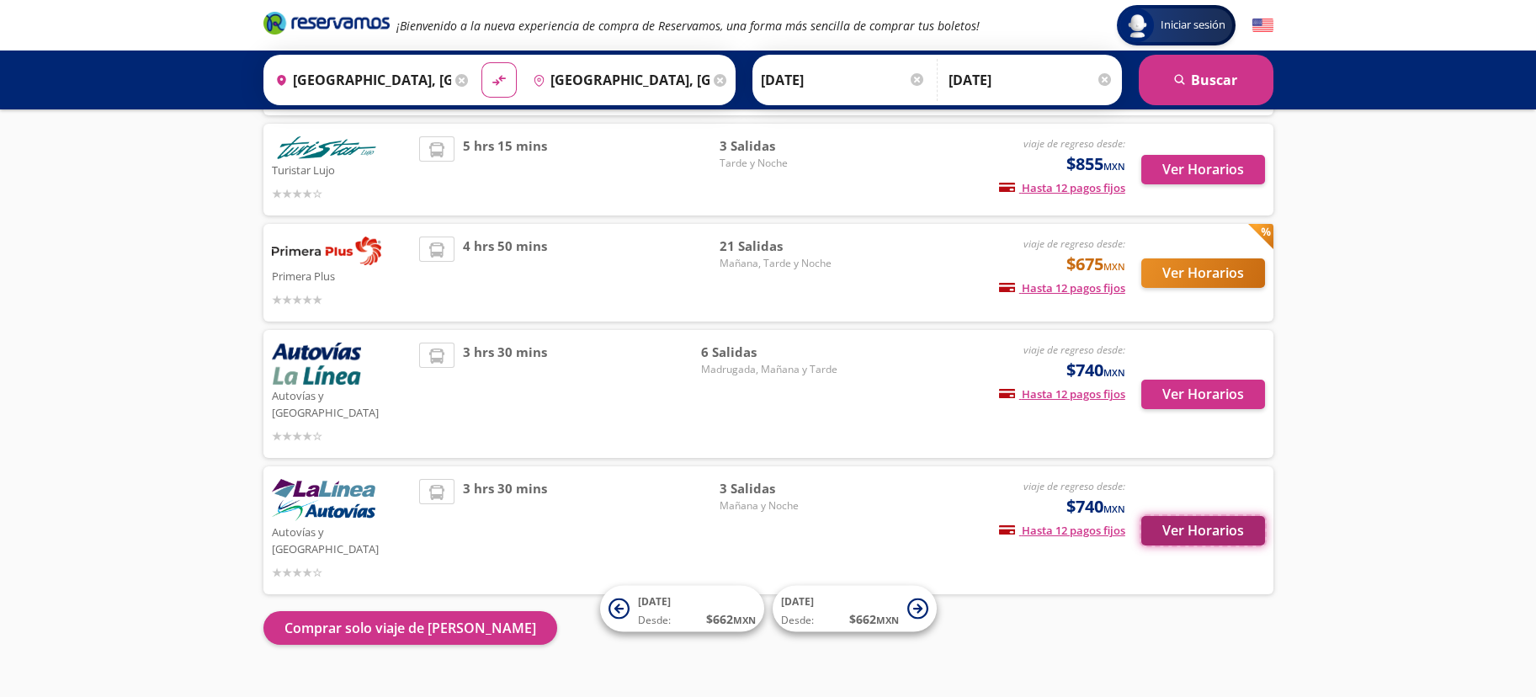
click at [1217, 516] on button "Ver Horarios" at bounding box center [1204, 530] width 124 height 29
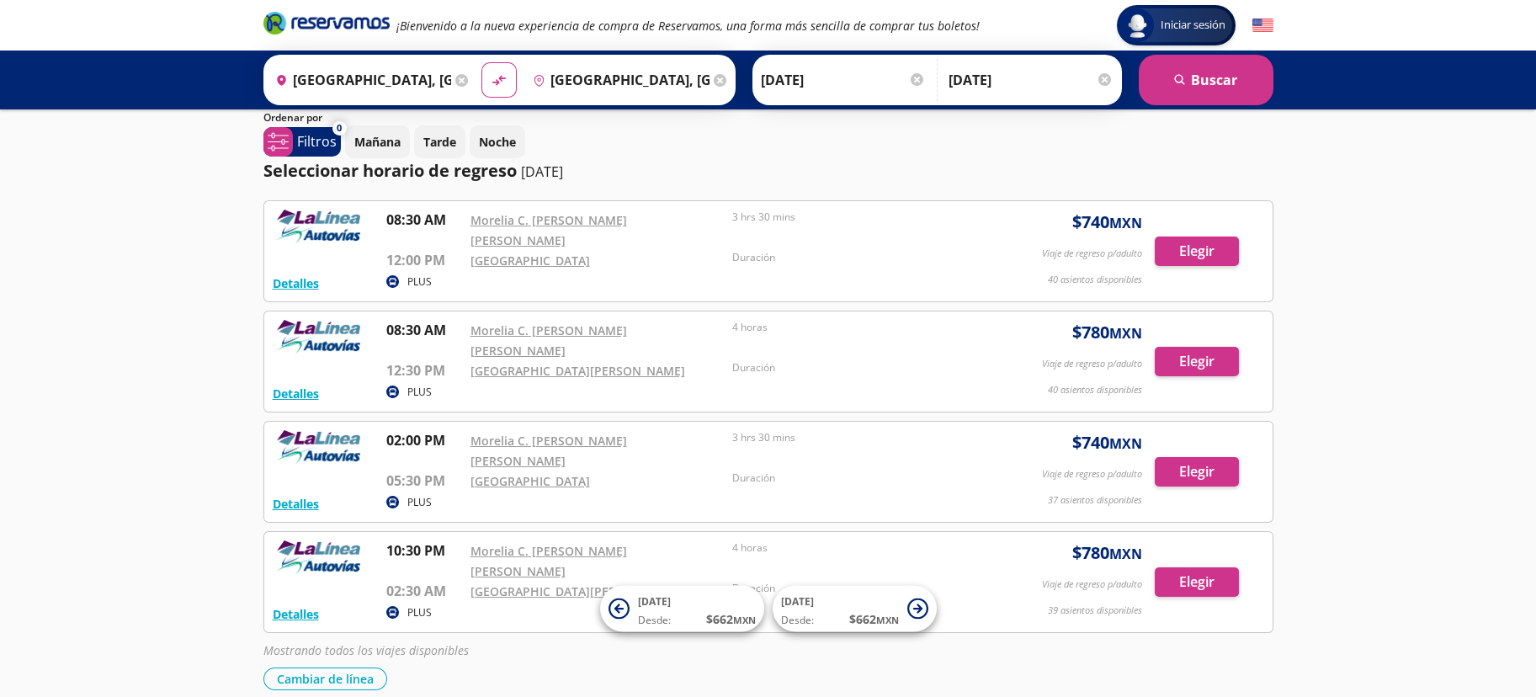
scroll to position [105, 0]
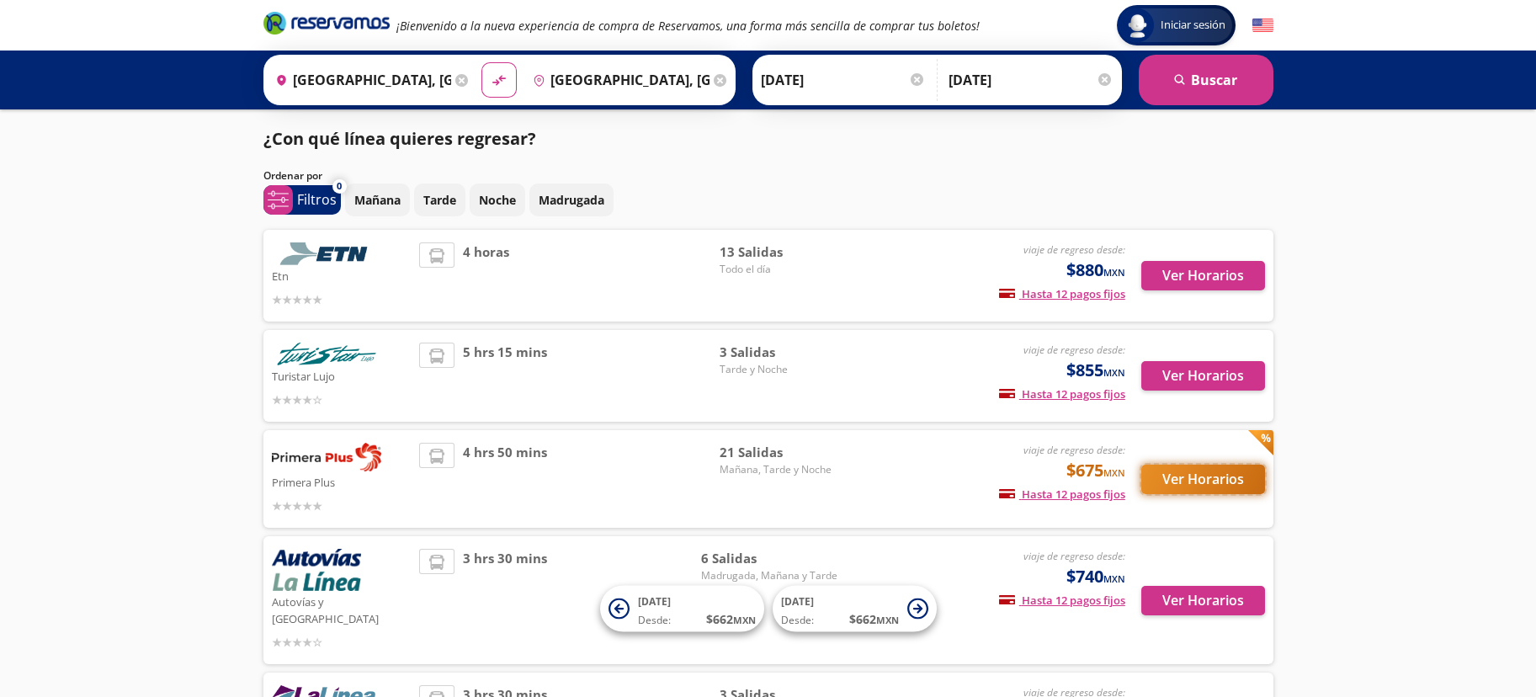
click at [1226, 477] on button "Ver Horarios" at bounding box center [1204, 479] width 124 height 29
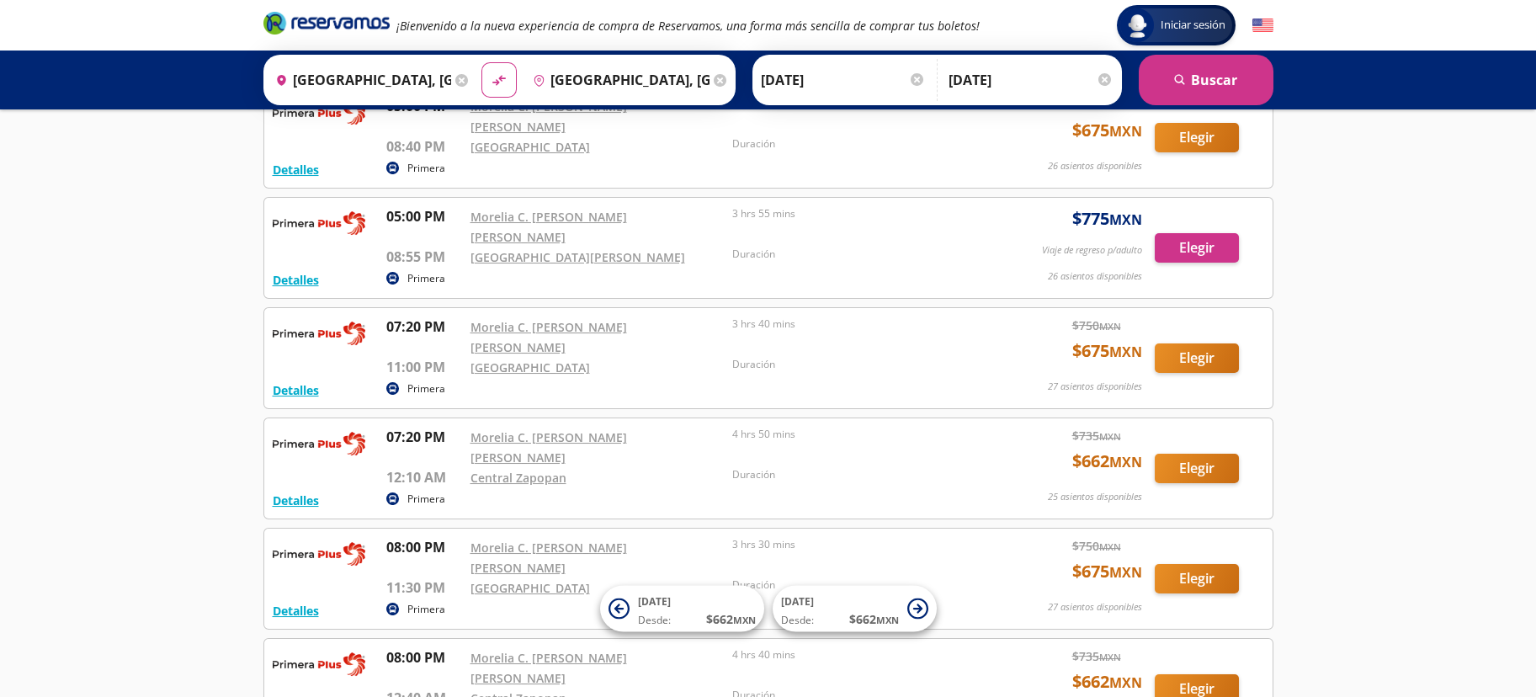
scroll to position [1435, 0]
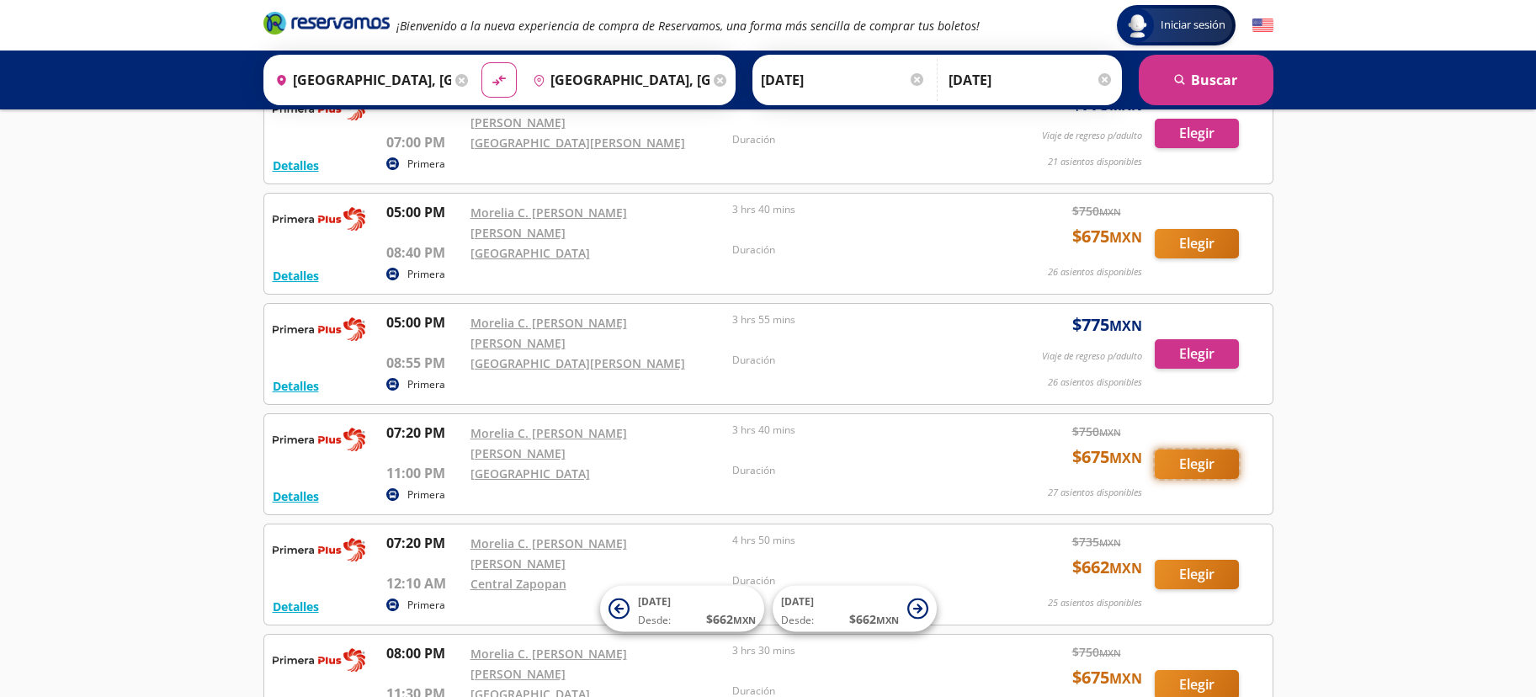
click at [1211, 450] on button "Elegir" at bounding box center [1197, 464] width 84 height 29
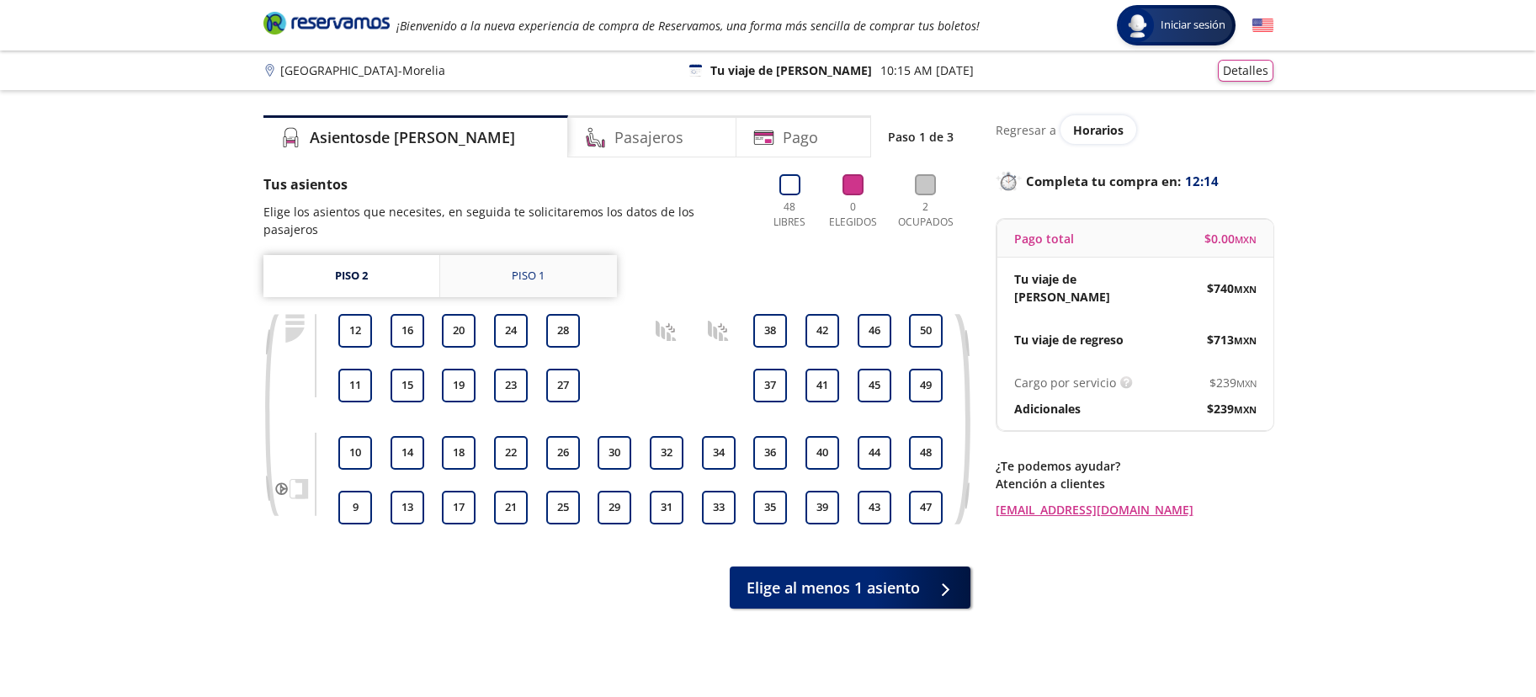
click at [556, 268] on link "Piso 1" at bounding box center [528, 276] width 177 height 42
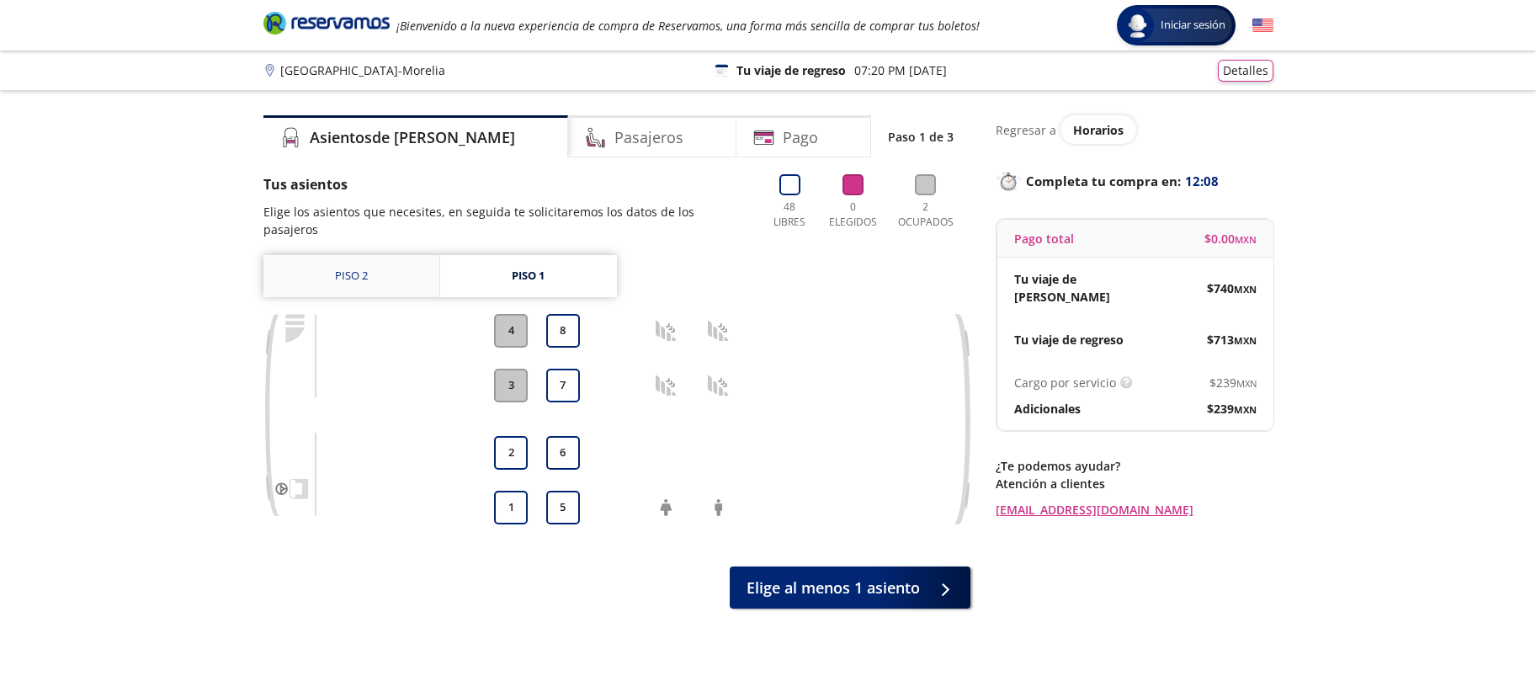
click at [383, 255] on link "Piso 2" at bounding box center [352, 276] width 176 height 42
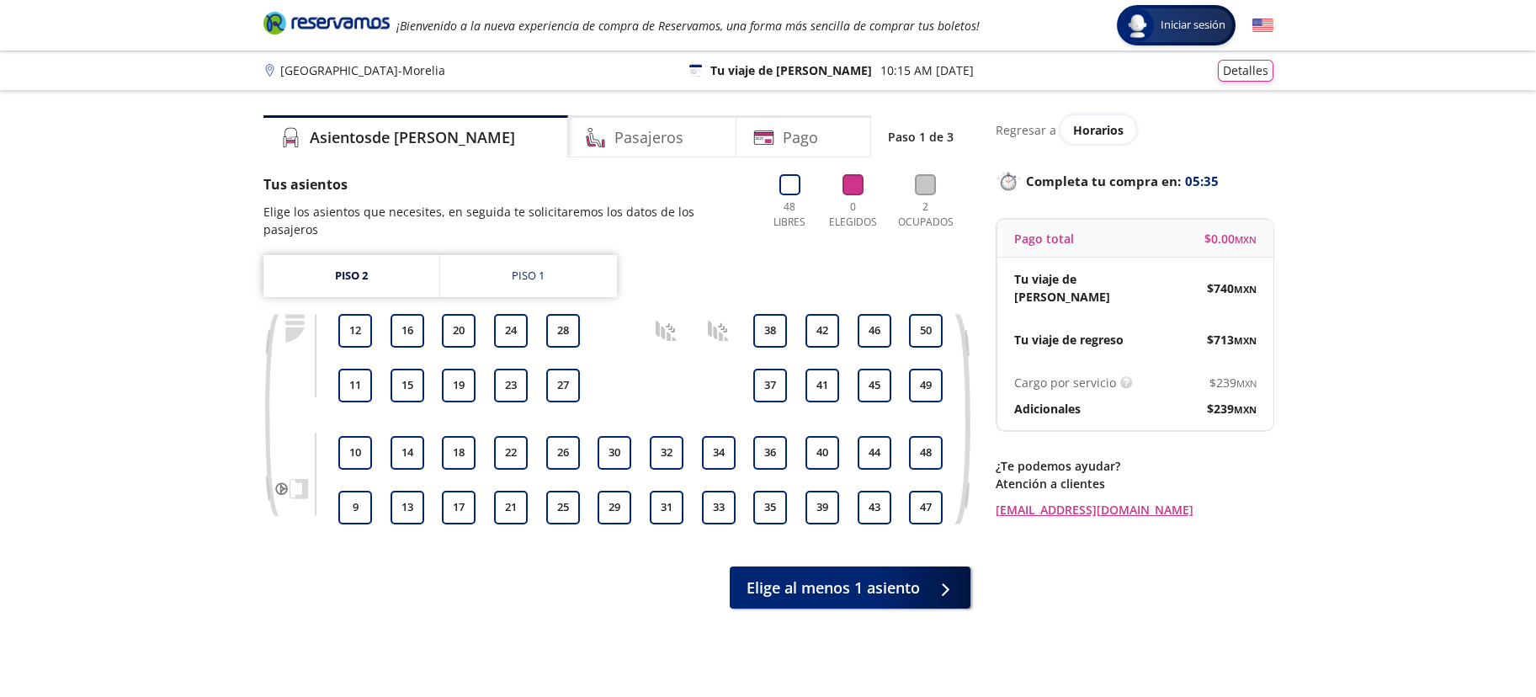
click at [1241, 184] on div "Group 9 Created with Sketch. Elige tus asientos de ida [GEOGRAPHIC_DATA] - More…" at bounding box center [768, 408] width 1536 height 817
click at [563, 267] on link "Piso 1" at bounding box center [528, 276] width 177 height 42
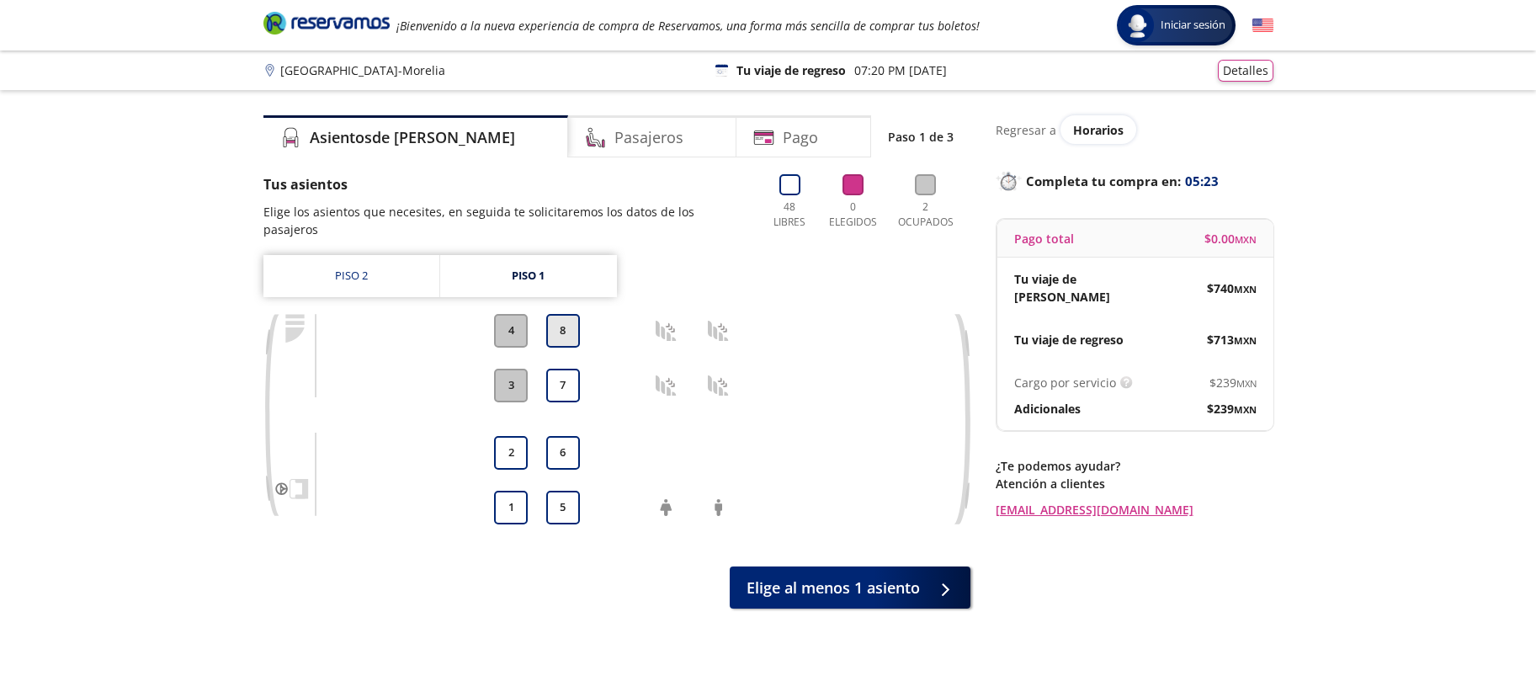
click at [568, 314] on button "8" at bounding box center [563, 331] width 34 height 34
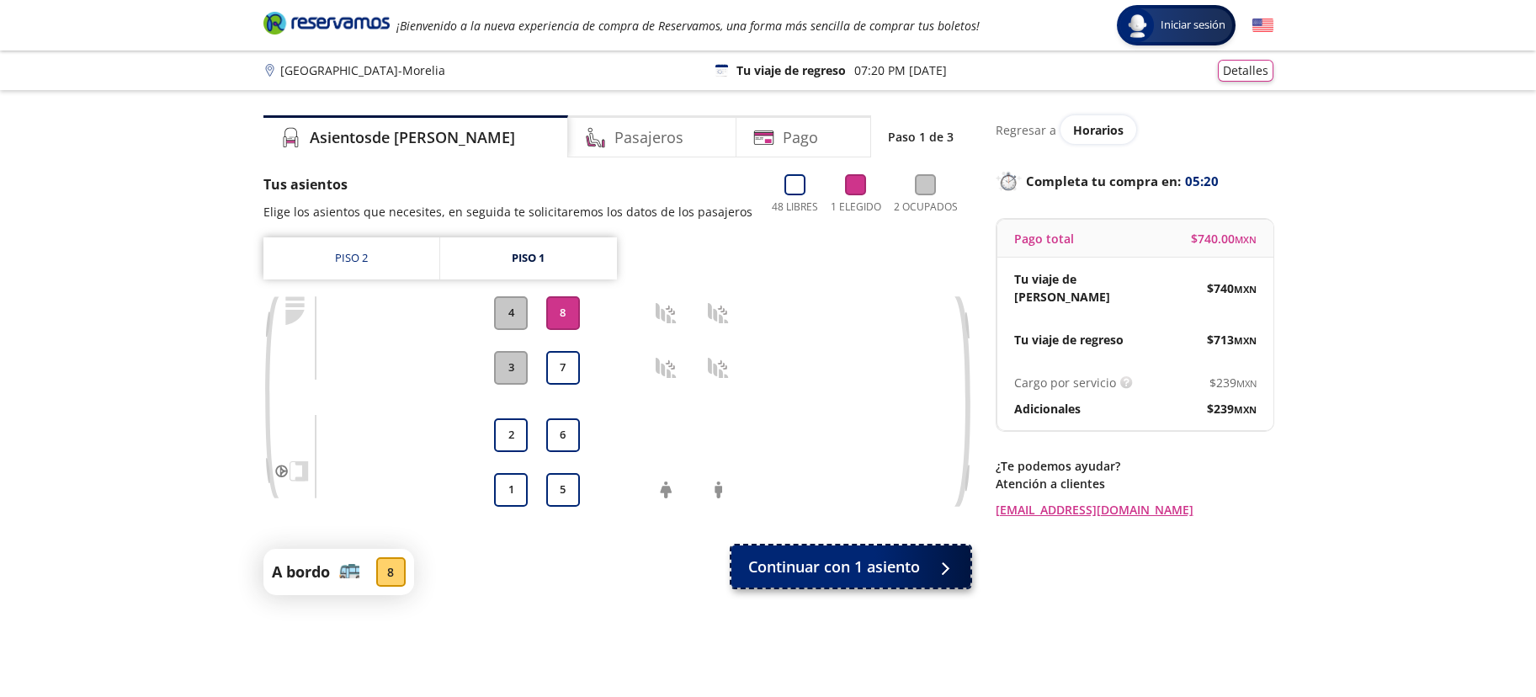
click at [915, 556] on span "Continuar con 1 asiento" at bounding box center [834, 567] width 172 height 23
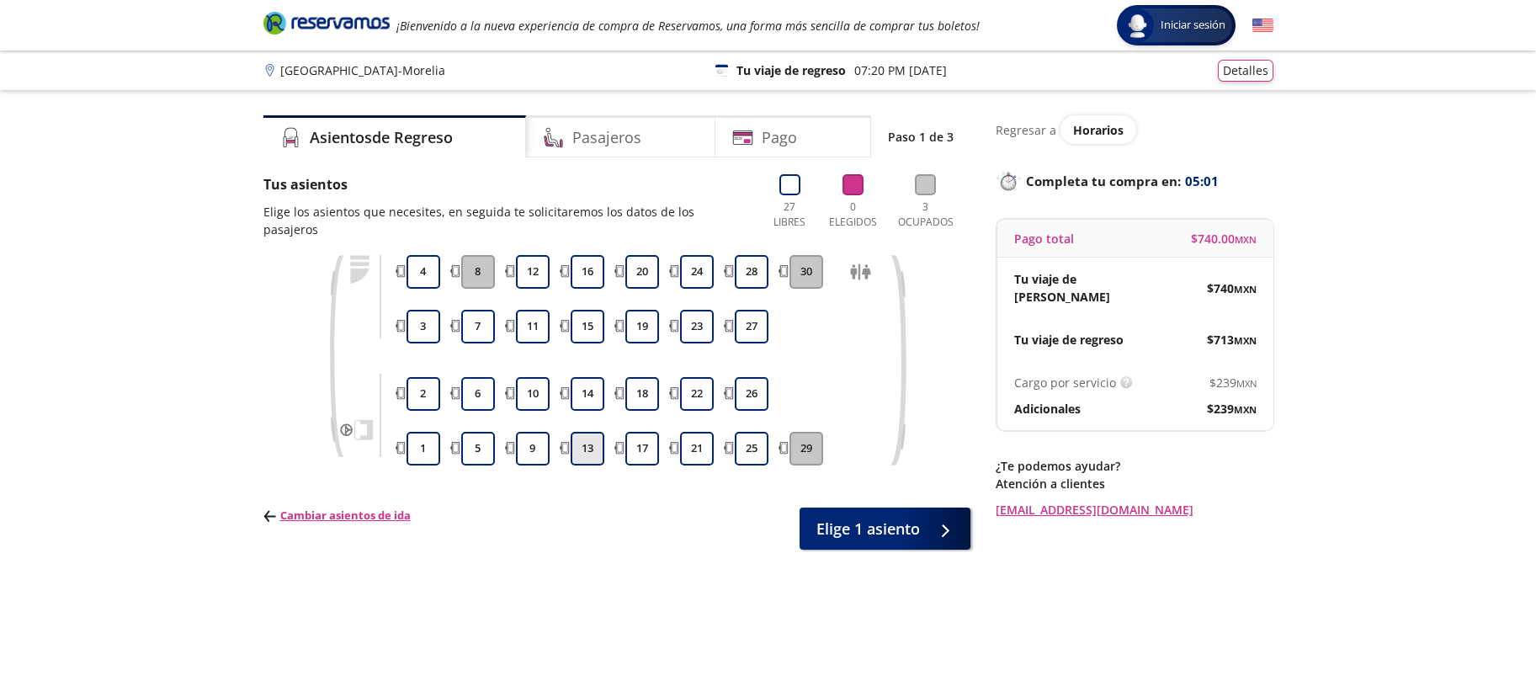
click at [589, 432] on button "13" at bounding box center [588, 449] width 34 height 34
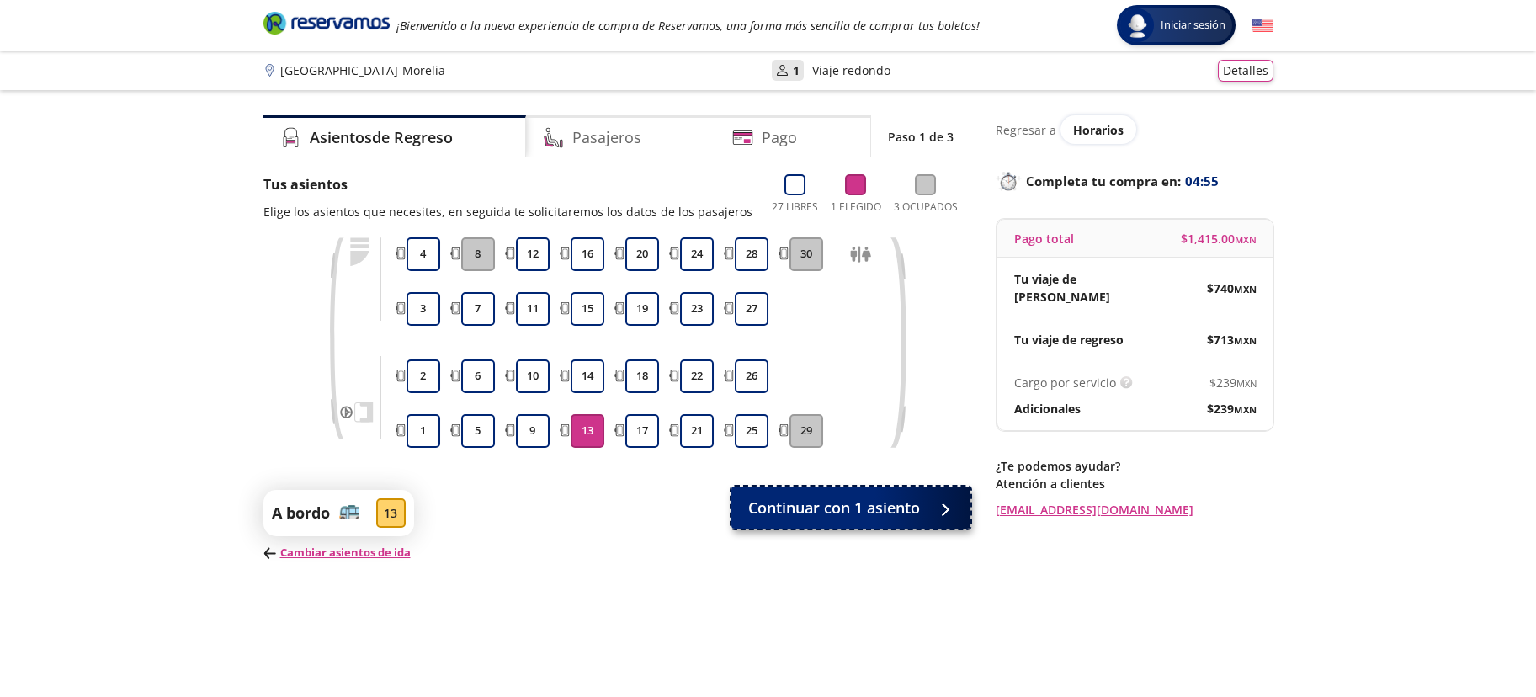
click at [889, 520] on button "Continuar con 1 asiento" at bounding box center [851, 508] width 239 height 42
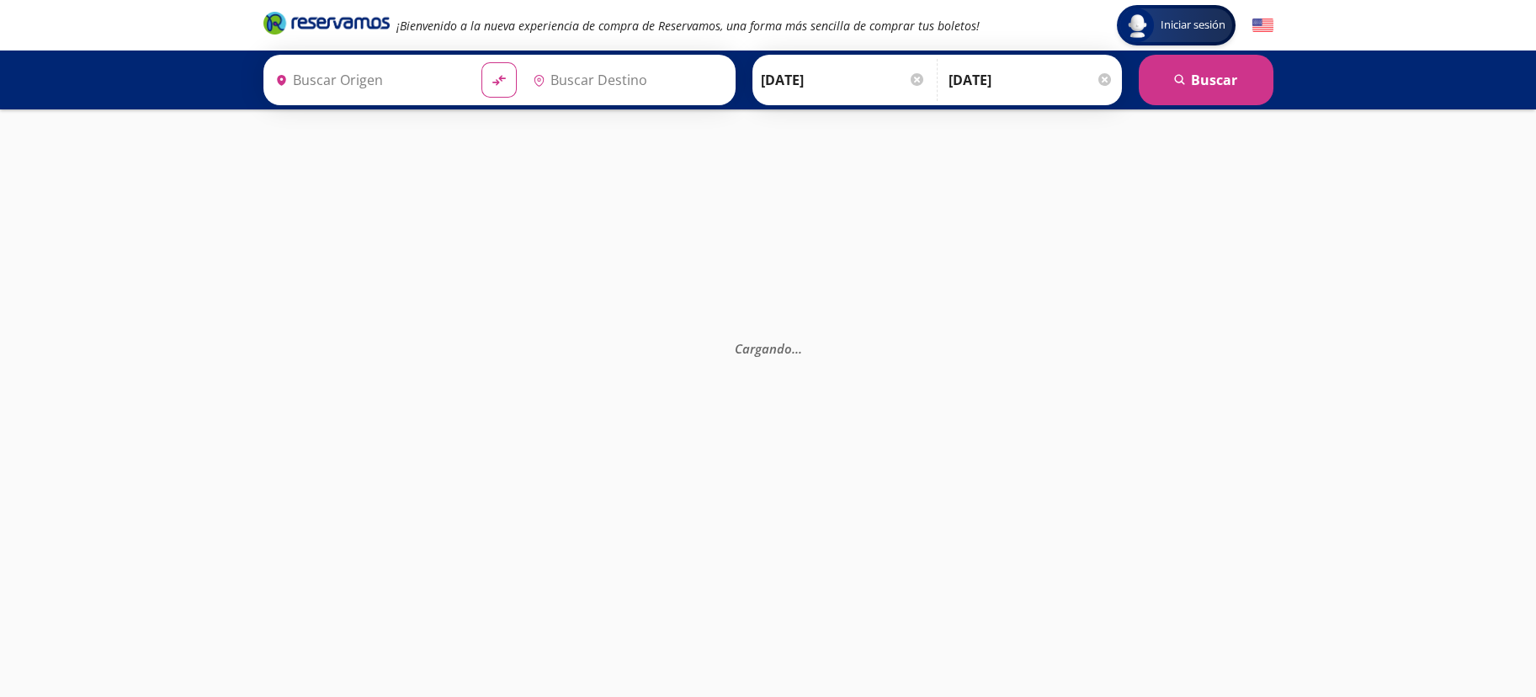
type input "[GEOGRAPHIC_DATA], [GEOGRAPHIC_DATA]"
type input "Morelia C. [PERSON_NAME] [PERSON_NAME], [GEOGRAPHIC_DATA]"
